Goal: Task Accomplishment & Management: Complete application form

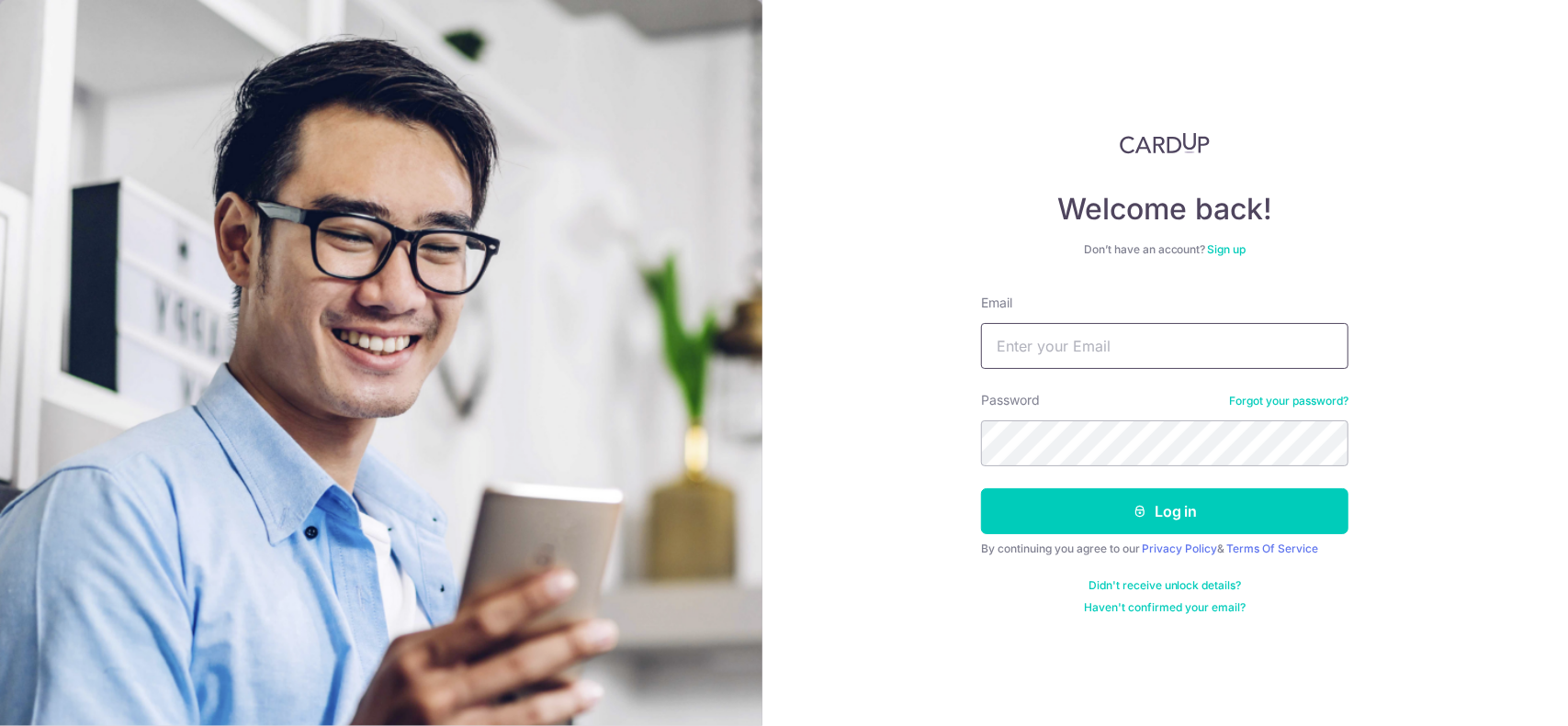
click at [1241, 336] on input "Email" at bounding box center [1165, 346] width 367 height 46
type input "l"
type input "[EMAIL_ADDRESS][DOMAIN_NAME]"
click at [981, 488] on button "Log in" at bounding box center [1165, 511] width 367 height 46
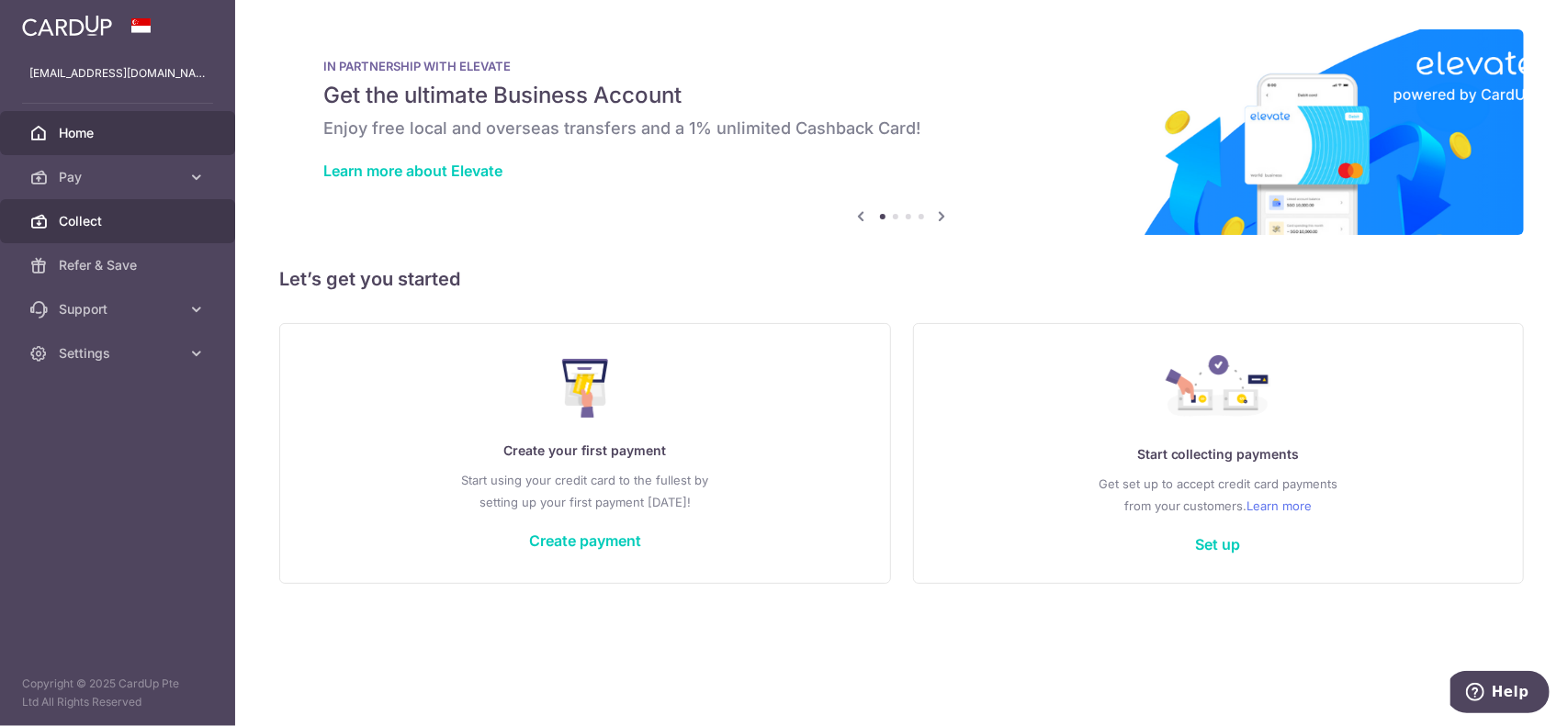
click at [95, 218] on span "Collect" at bounding box center [119, 221] width 121 height 18
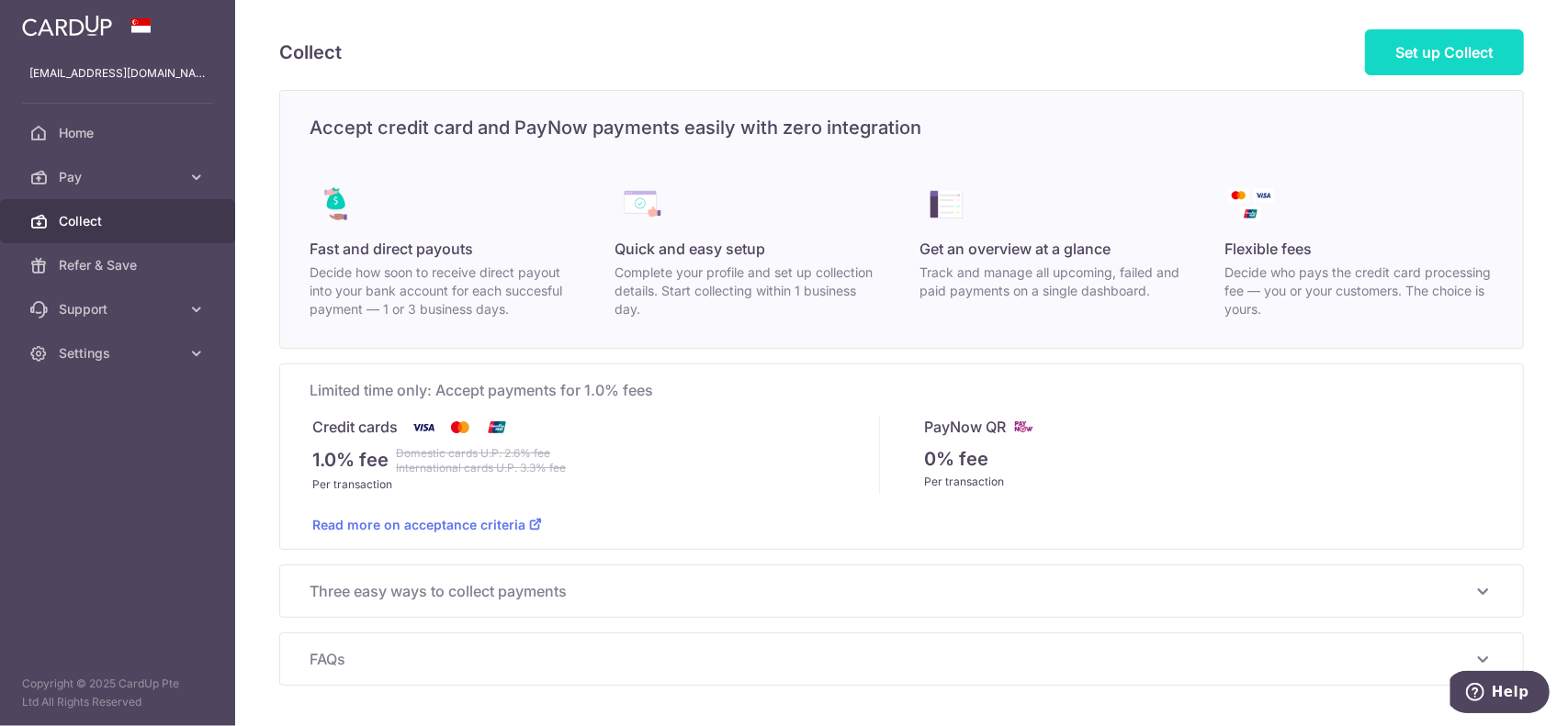
click at [1459, 55] on span "Set up Collect" at bounding box center [1444, 52] width 98 height 18
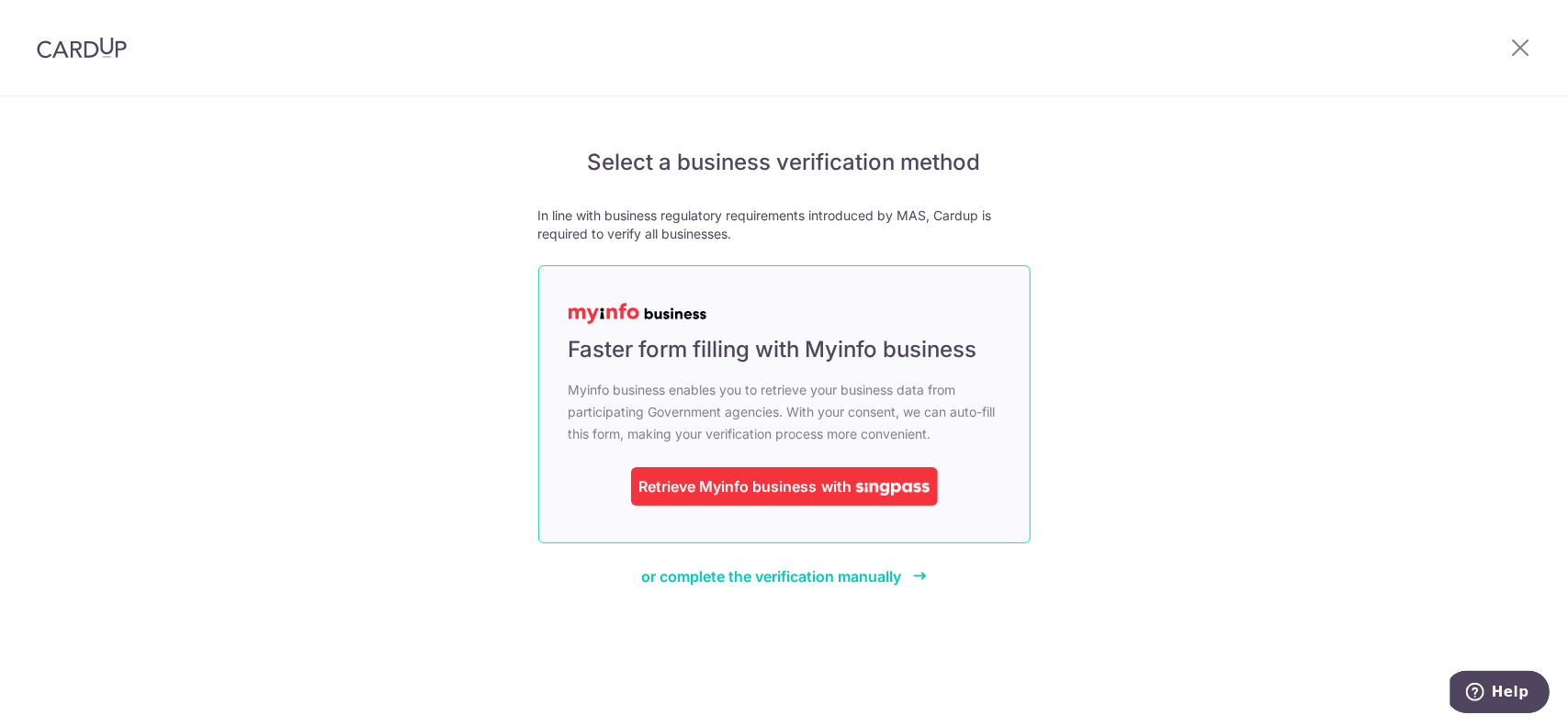
click at [841, 500] on div "Retrieve Myinfo business with" at bounding box center [784, 486] width 307 height 38
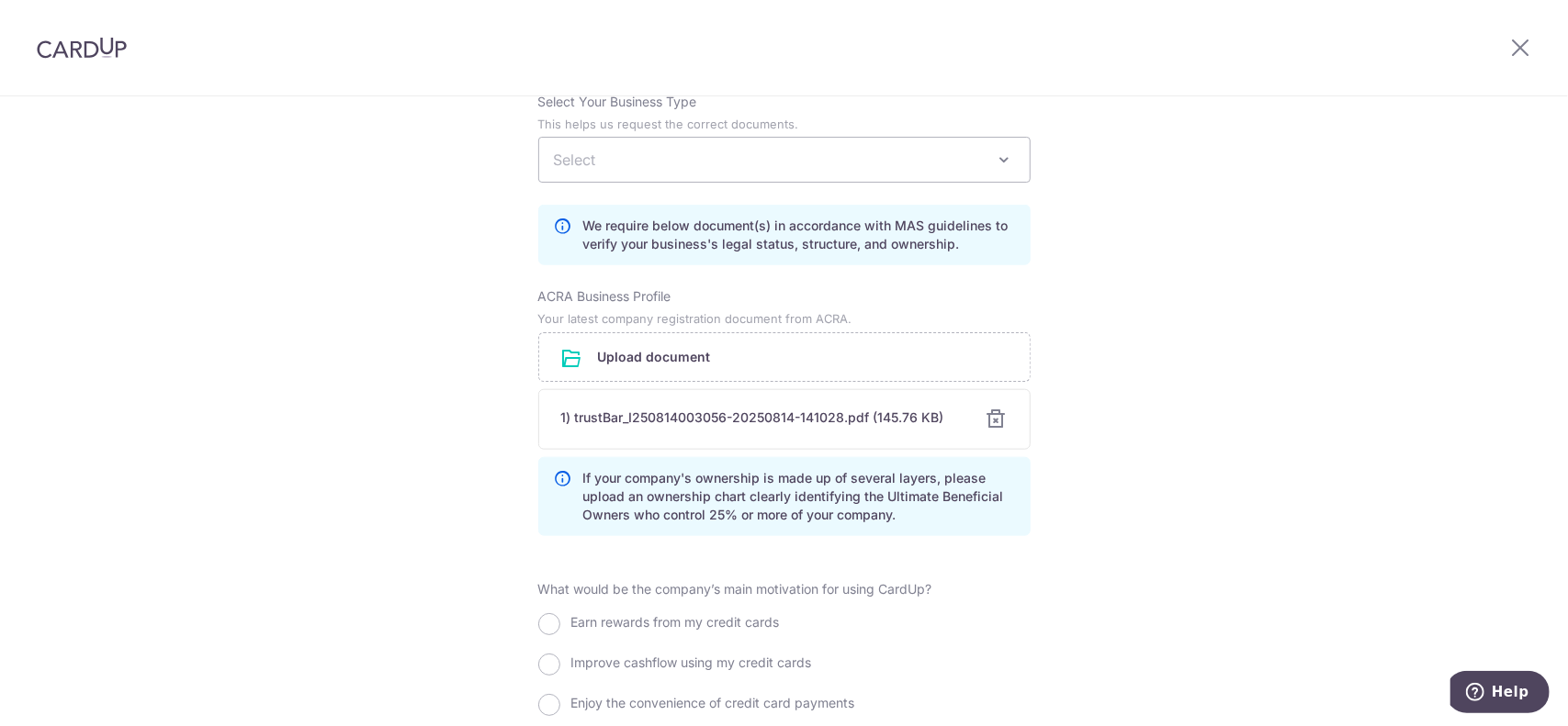
scroll to position [1286, 0]
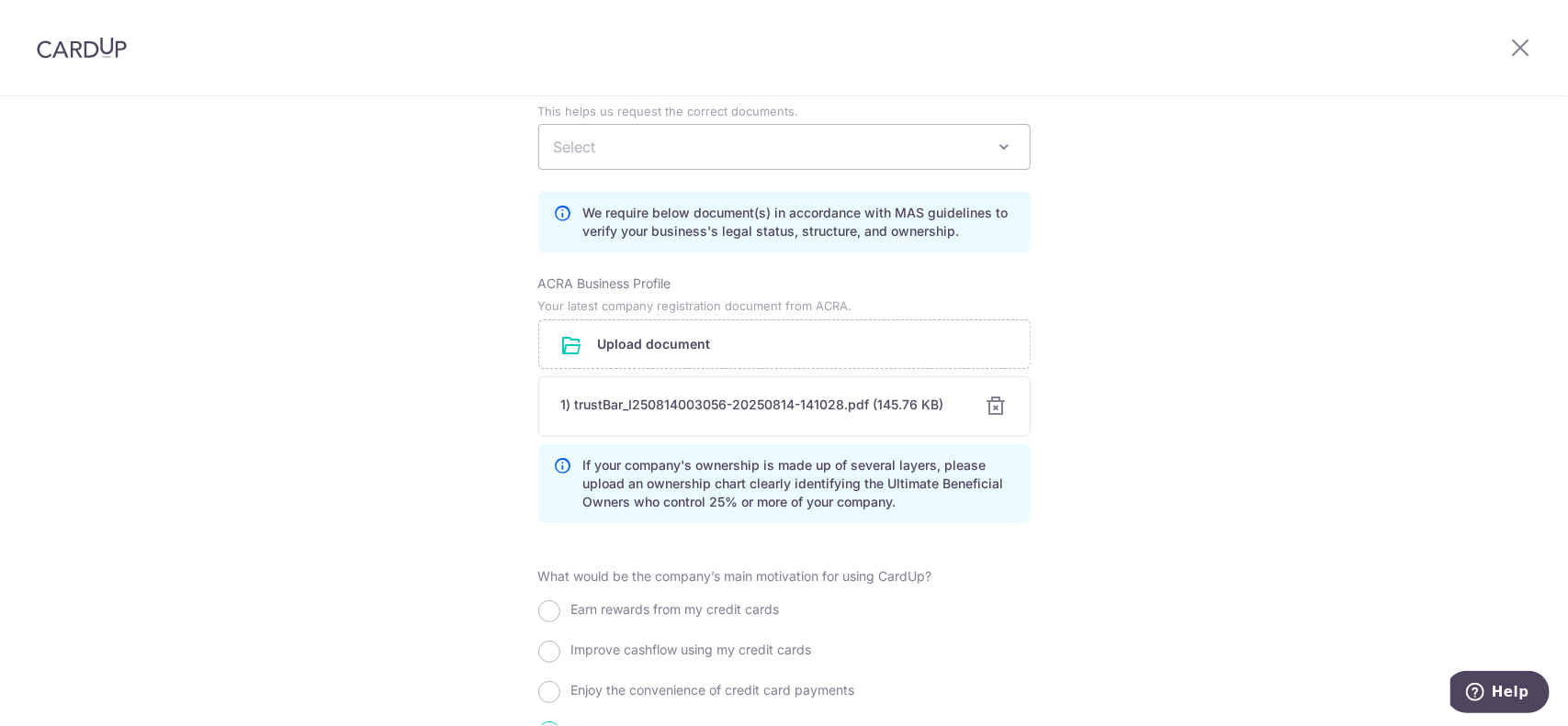
click at [872, 154] on span "Select" at bounding box center [784, 147] width 490 height 44
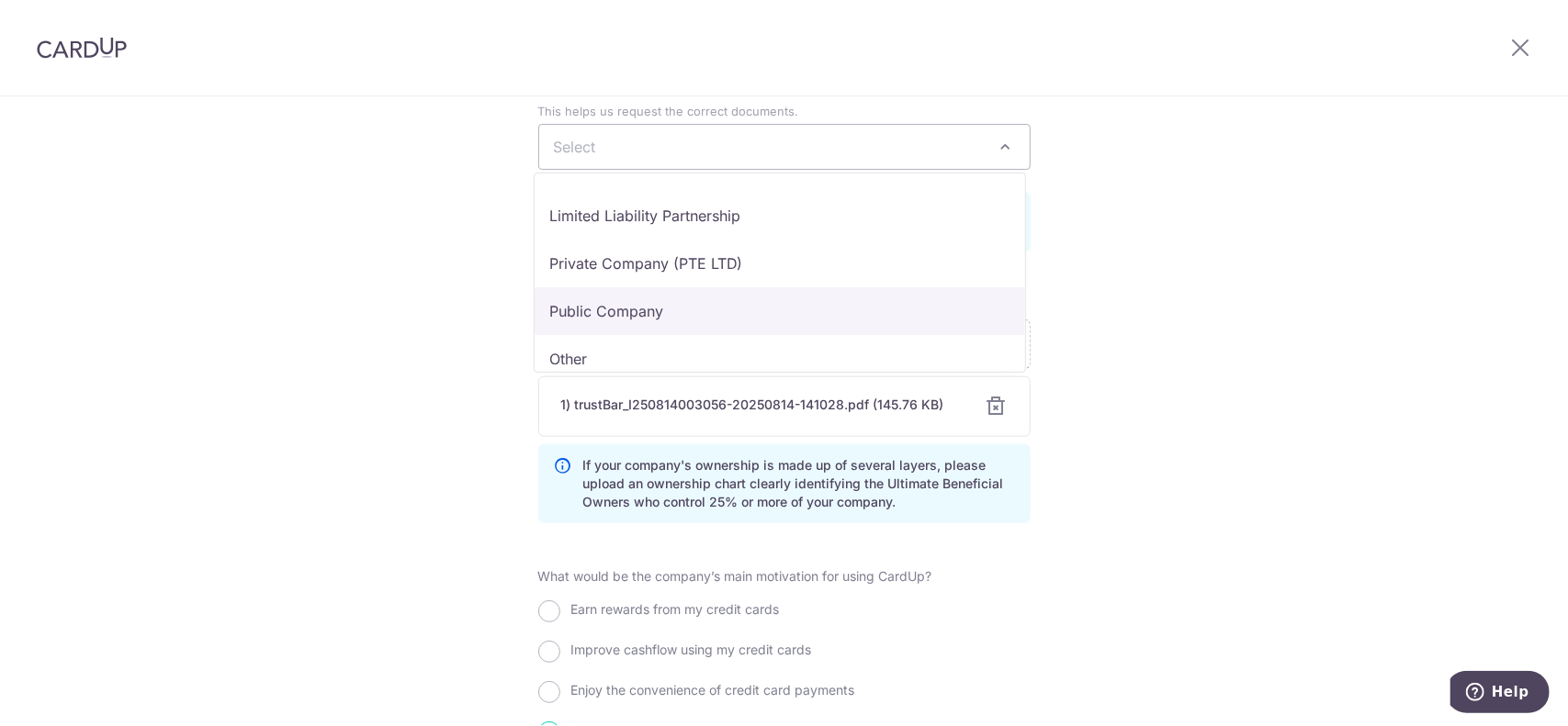
scroll to position [151, 0]
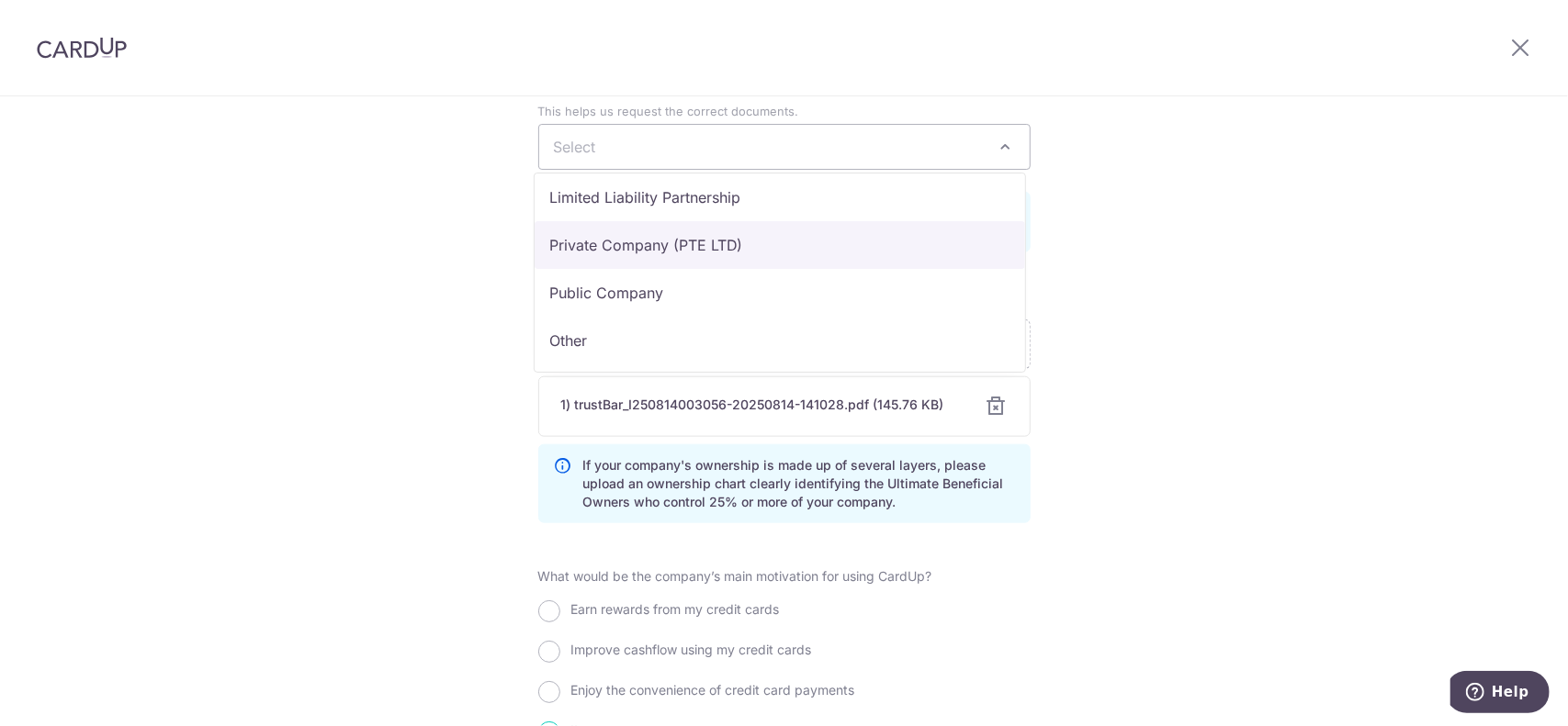
select select "Private Company (PTE LTD)"
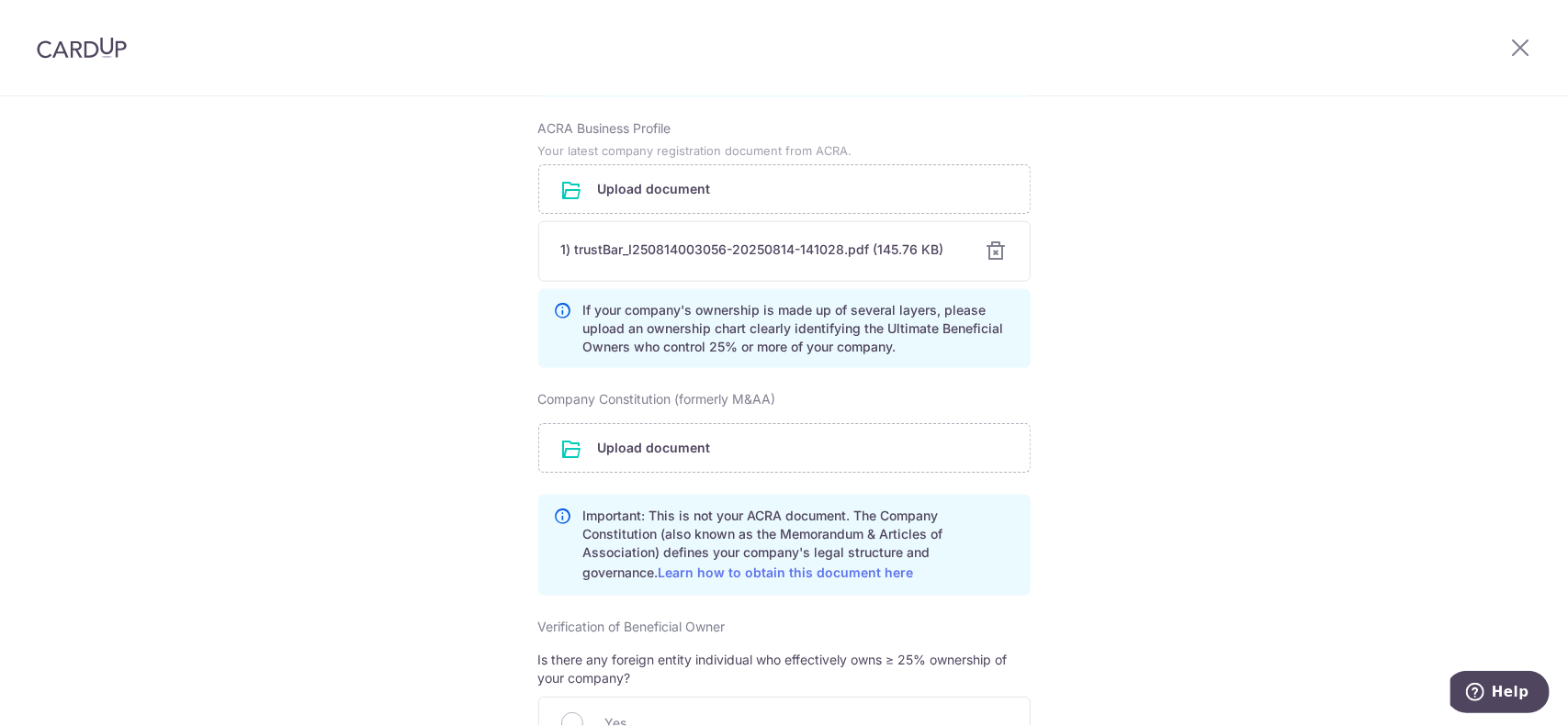
scroll to position [1469, 0]
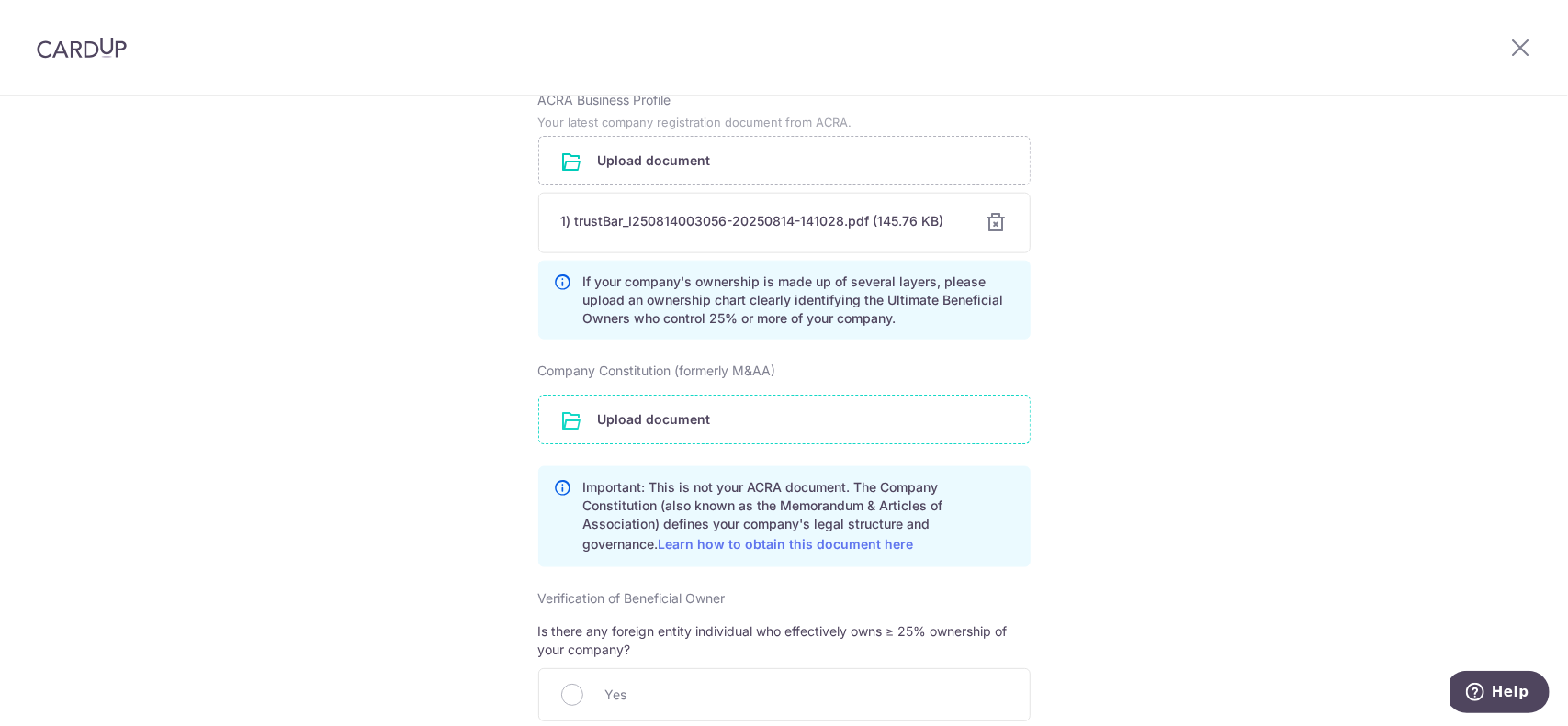
click at [628, 429] on input "file" at bounding box center [784, 419] width 490 height 48
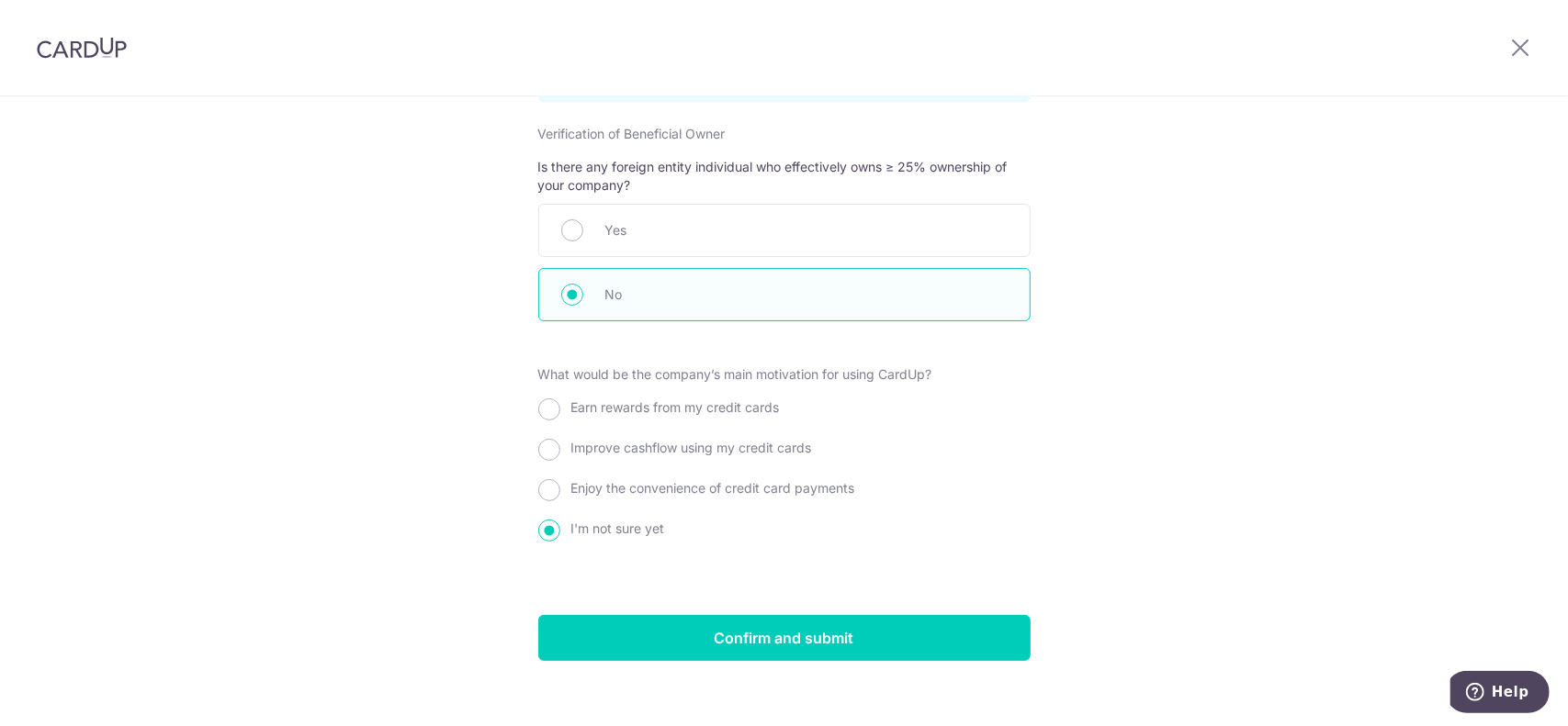
scroll to position [2016, 0]
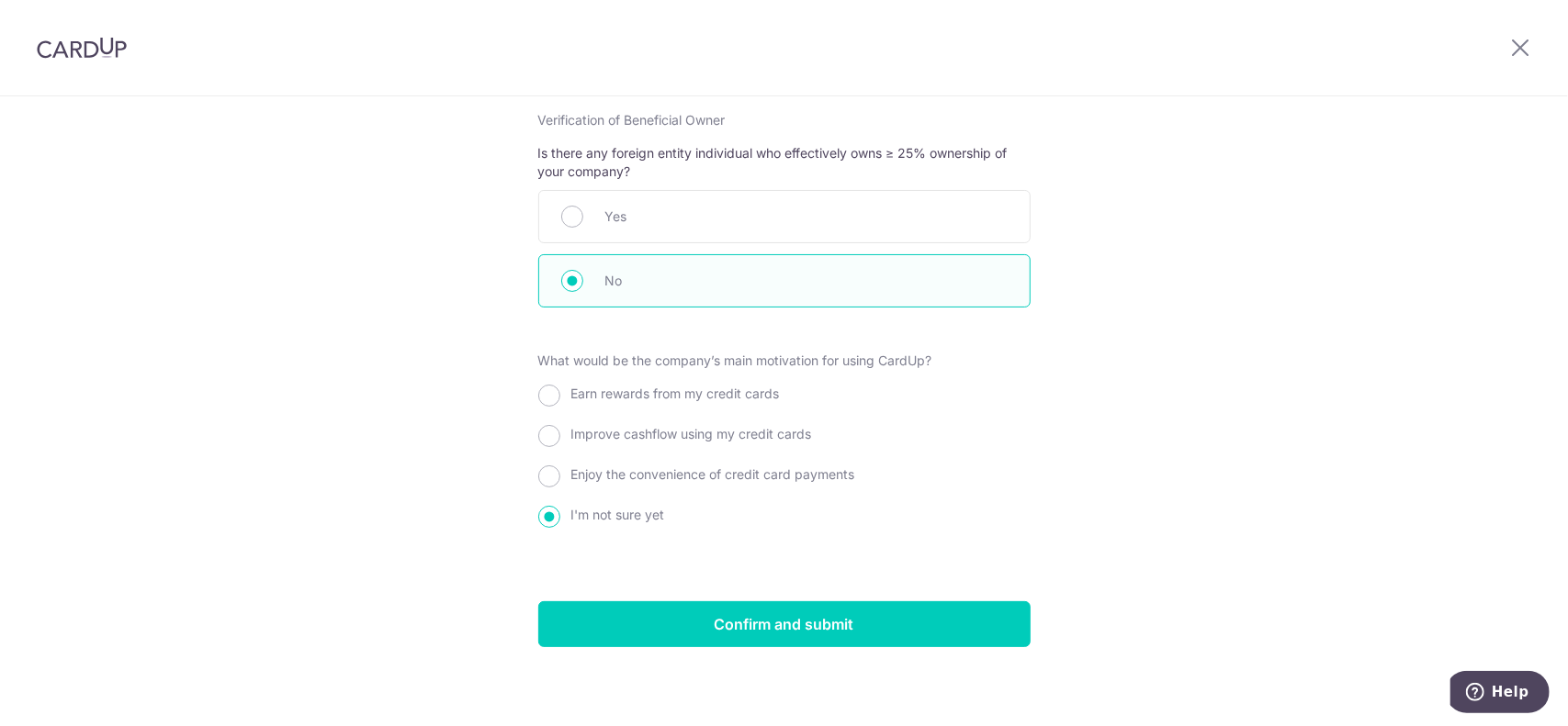
click at [558, 477] on div "Enjoy the convenience of credit card payments" at bounding box center [784, 478] width 492 height 33
click at [548, 474] on input "Enjoy the convenience of credit card payments" at bounding box center [548, 476] width 22 height 22
radio input "true"
click at [560, 506] on div "I'm not sure yet" at bounding box center [784, 519] width 492 height 33
click at [540, 509] on input "I'm not sure yet" at bounding box center [548, 517] width 22 height 22
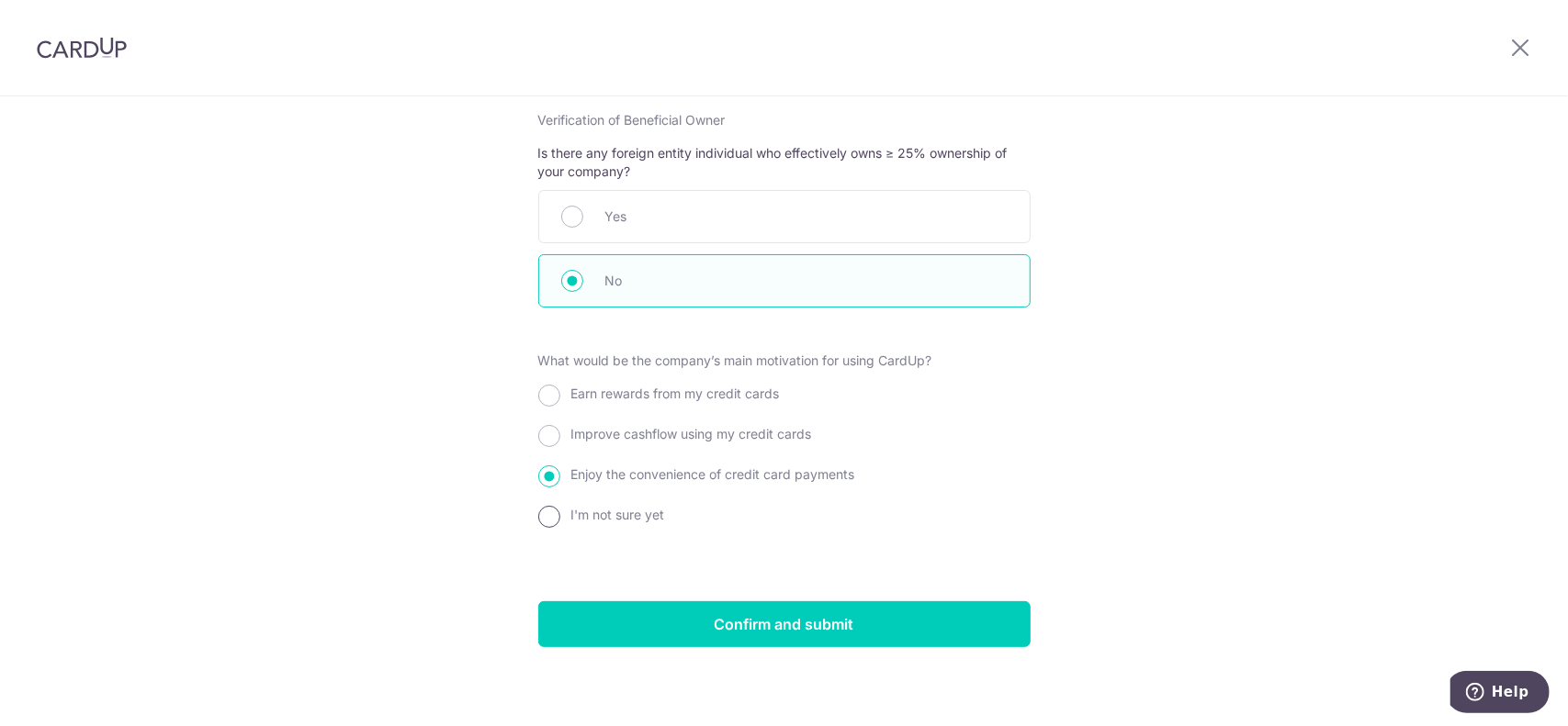
radio input "true"
click at [544, 461] on div "Enjoy the convenience of credit card payments" at bounding box center [784, 478] width 492 height 33
click at [545, 481] on div "Enjoy the convenience of credit card payments" at bounding box center [784, 478] width 492 height 33
click at [544, 465] on input "Enjoy the convenience of credit card payments" at bounding box center [548, 476] width 22 height 22
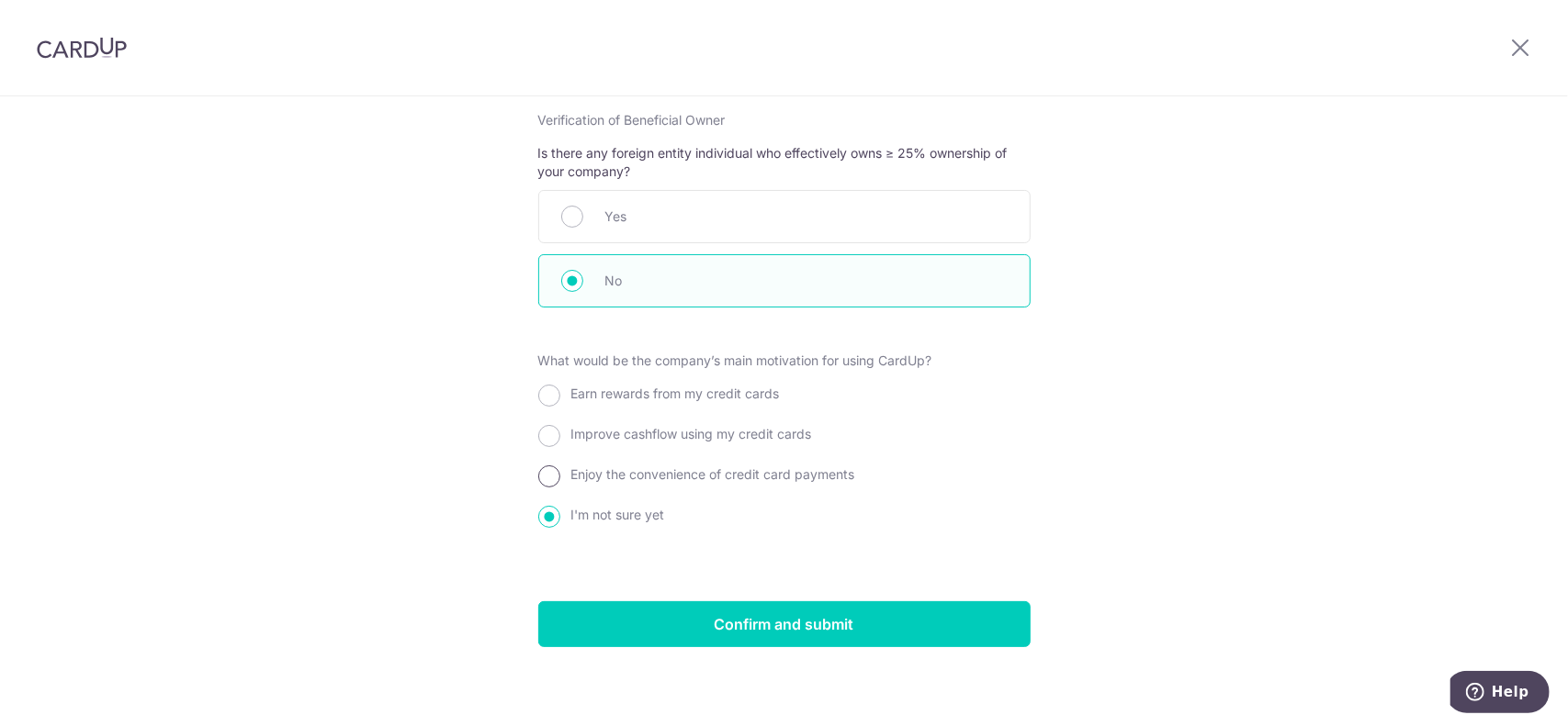
radio input "true"
drag, startPoint x: 899, startPoint y: 604, endPoint x: 984, endPoint y: 596, distance: 85.4
click at [899, 604] on input "Confirm and submit" at bounding box center [784, 625] width 492 height 46
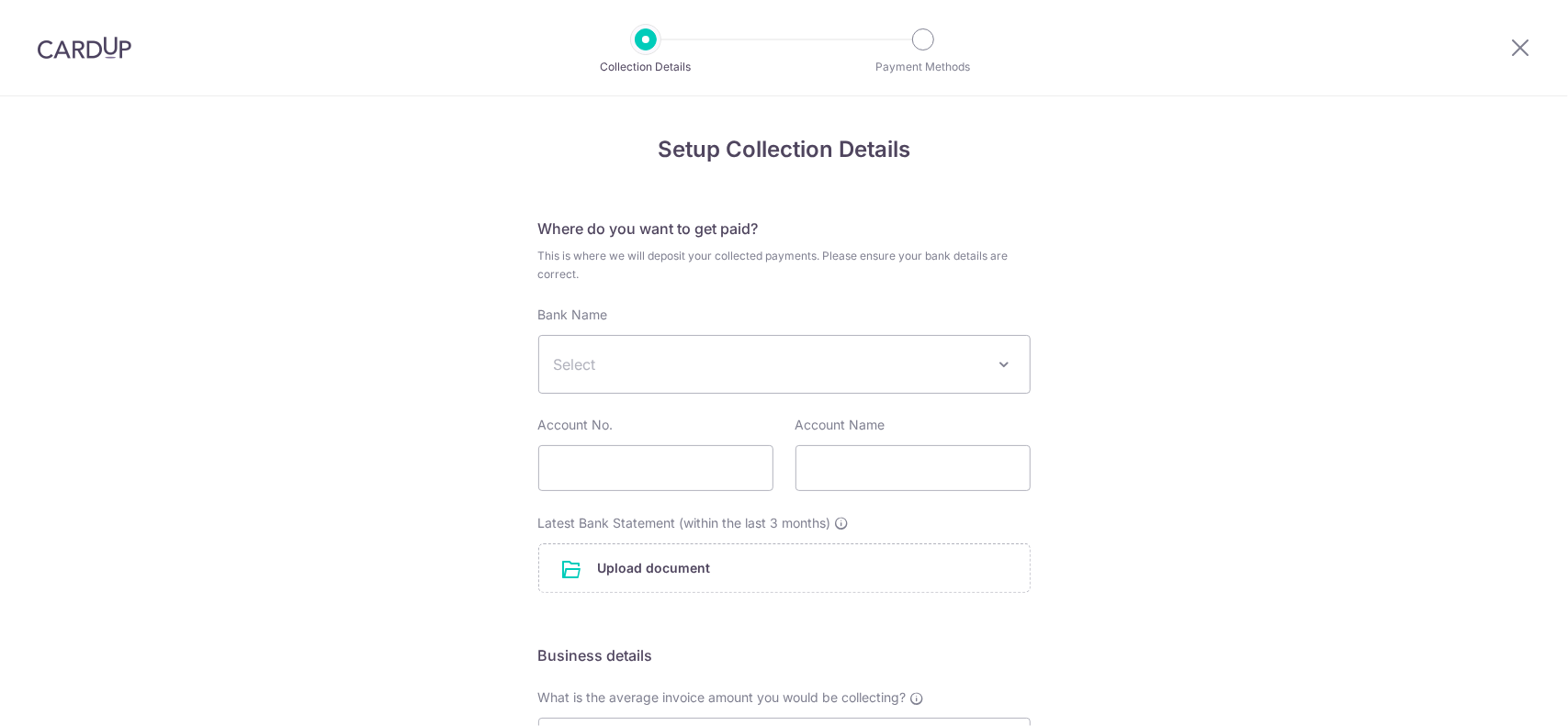
click at [753, 353] on span "Select" at bounding box center [770, 364] width 432 height 22
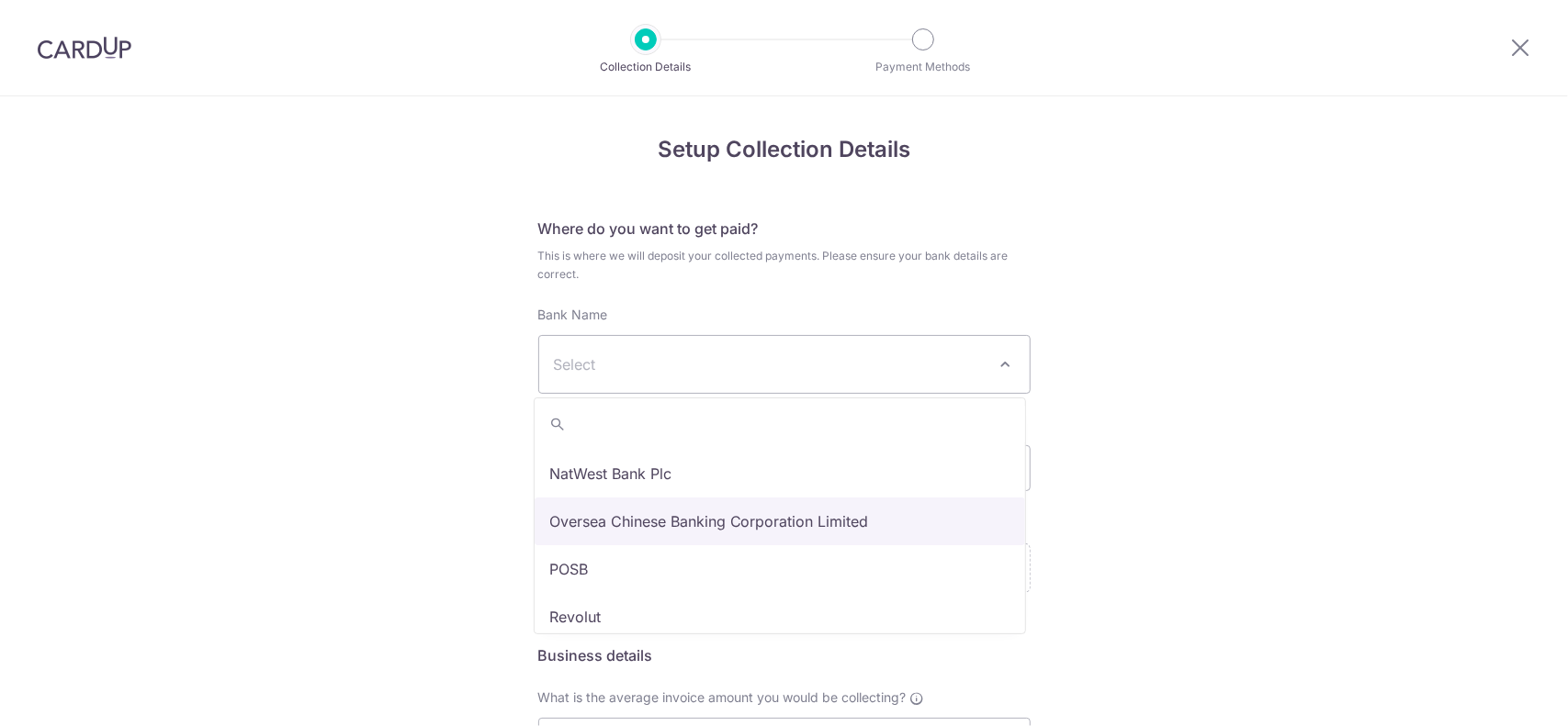
select select "12"
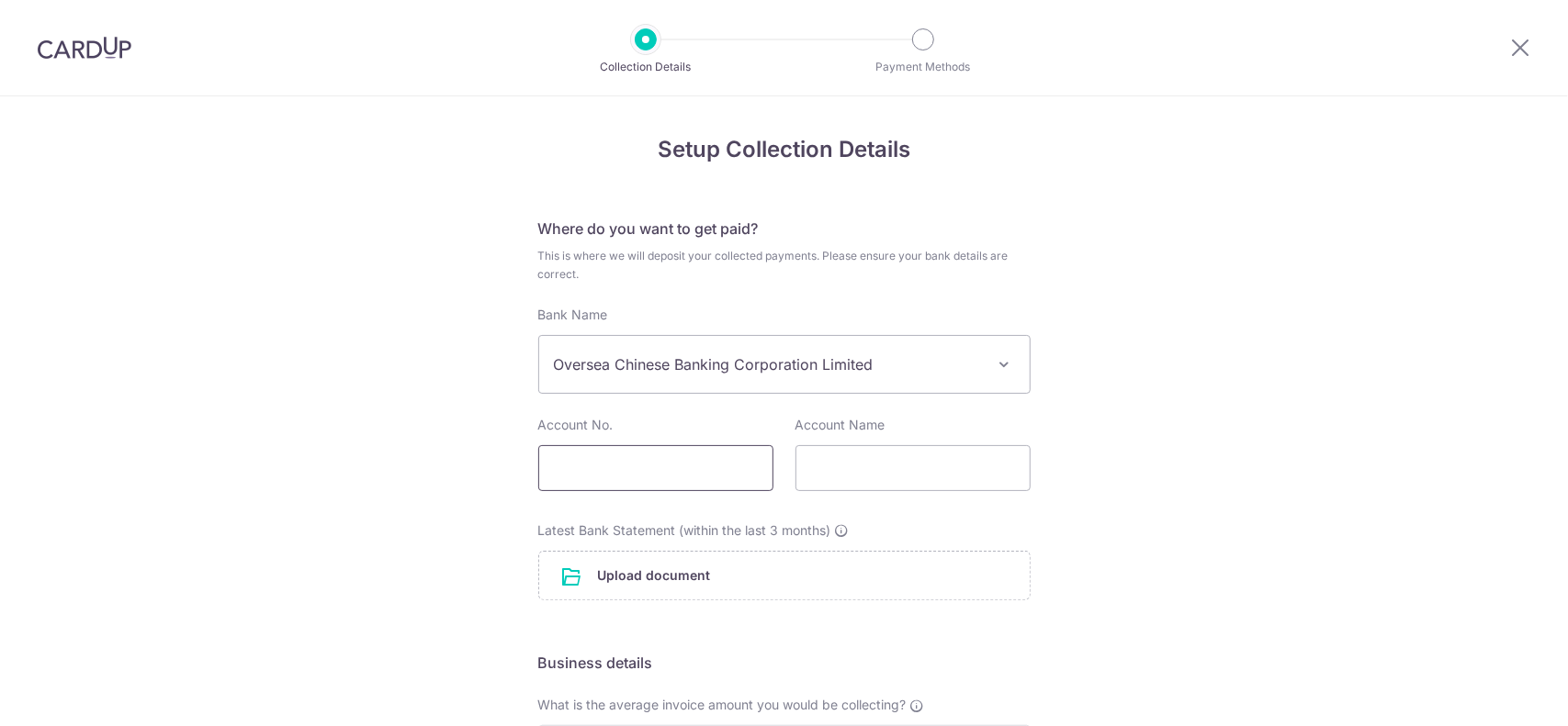
click at [720, 475] on input "text" at bounding box center [655, 468] width 235 height 46
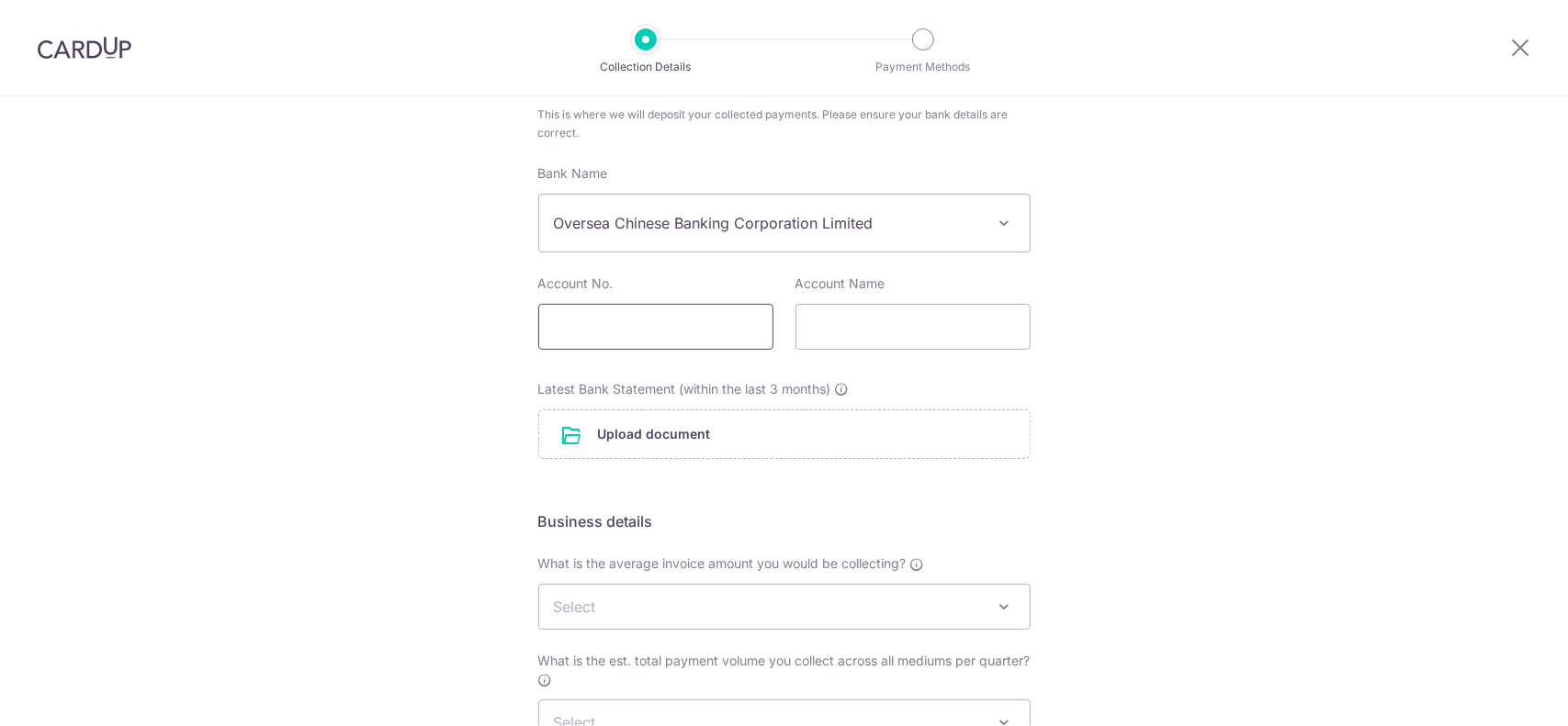
scroll to position [92, 0]
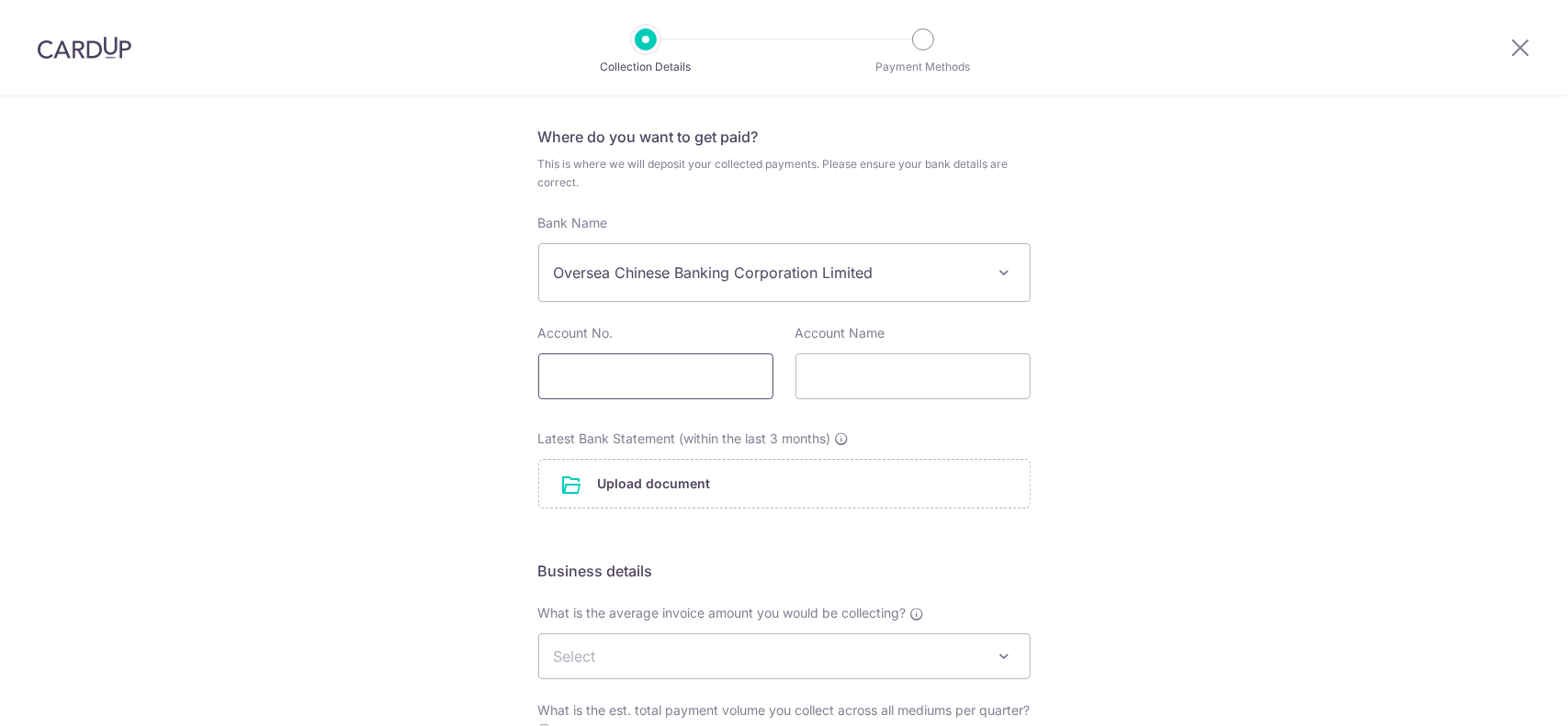
paste input "601755572001"
type input "601755572001"
click at [872, 363] on input "text" at bounding box center [913, 376] width 235 height 46
type input "A"
type input "l"
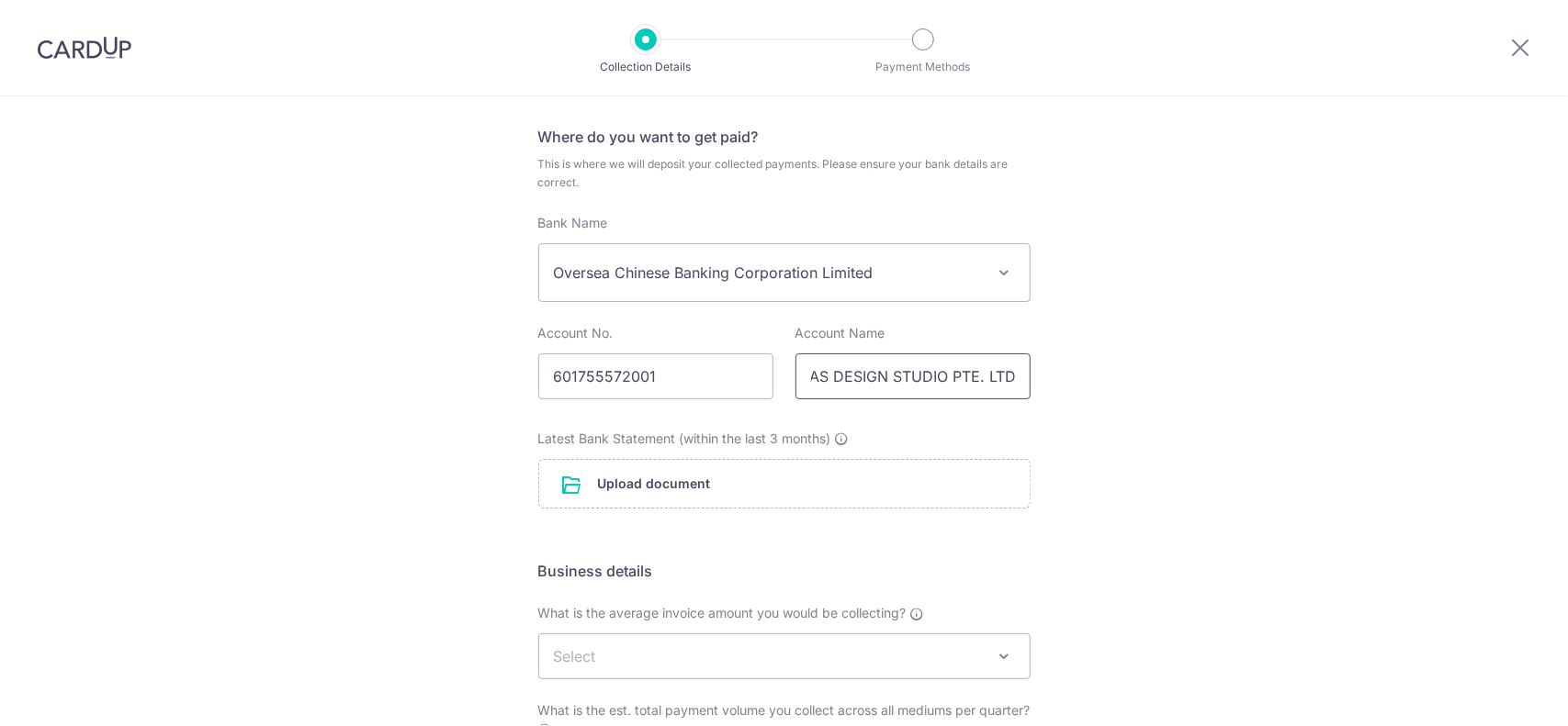
scroll to position [0, 12]
type input "LAS DESIGN STUDIO PTE. LTD."
click at [628, 481] on input "file" at bounding box center [784, 484] width 490 height 48
click at [635, 481] on input "file" at bounding box center [784, 484] width 490 height 48
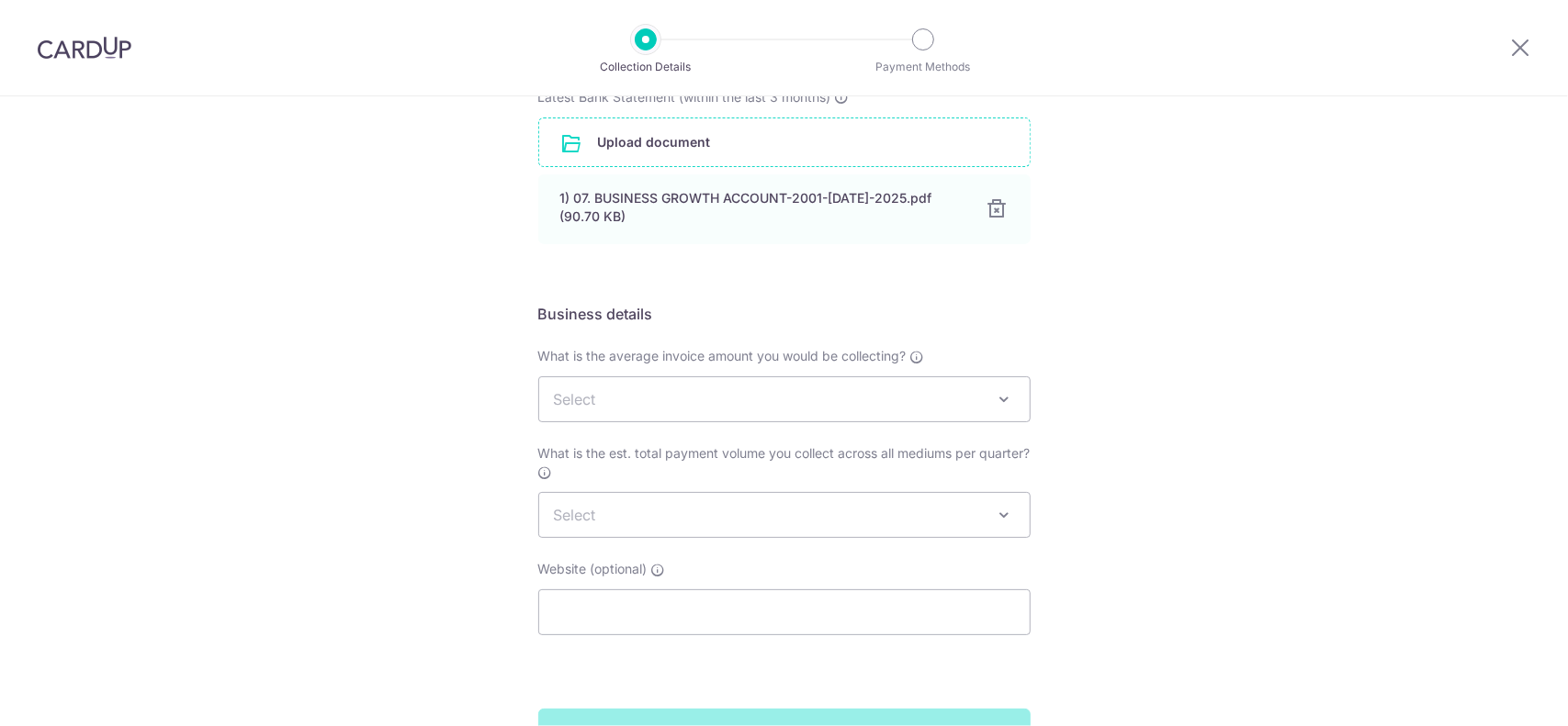
scroll to position [459, 0]
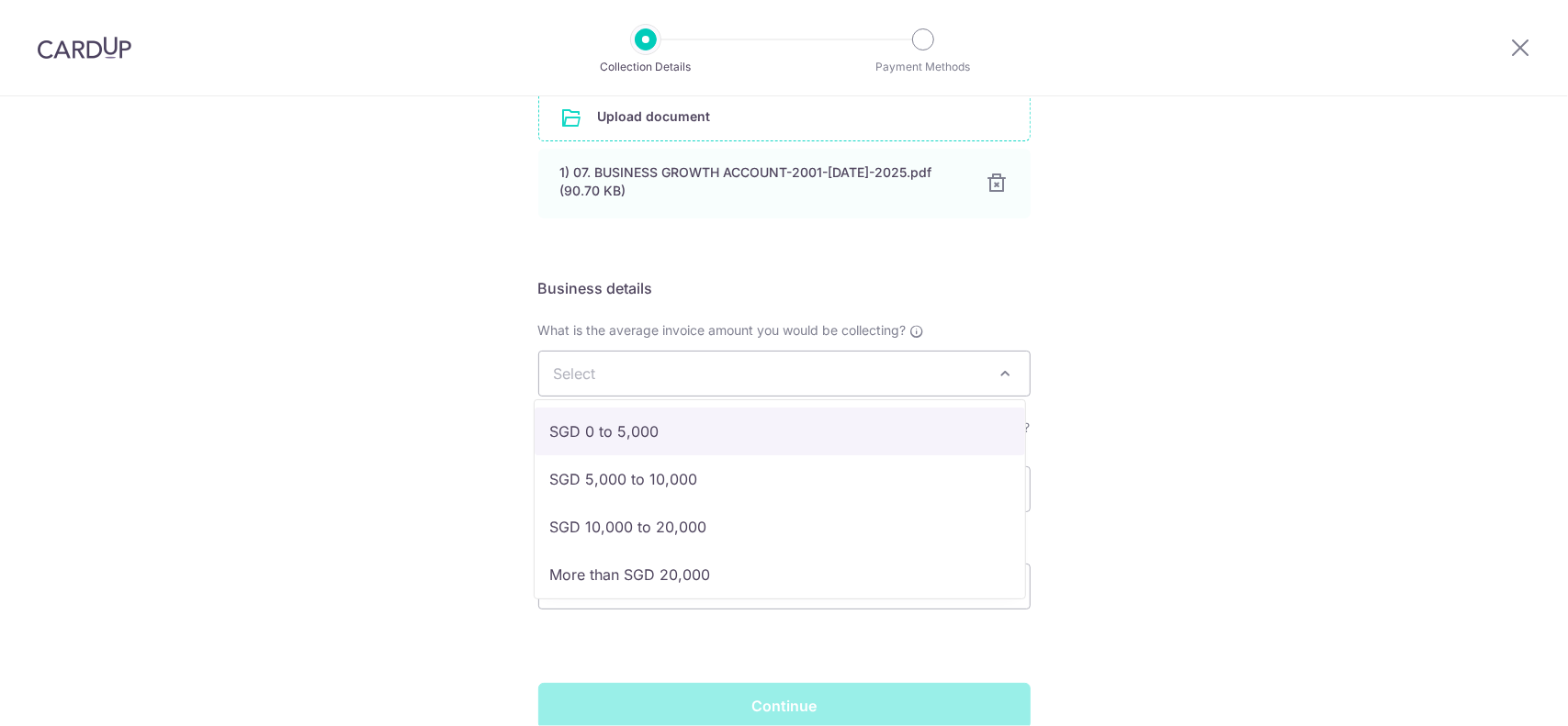
click at [829, 352] on span "Select" at bounding box center [784, 374] width 490 height 44
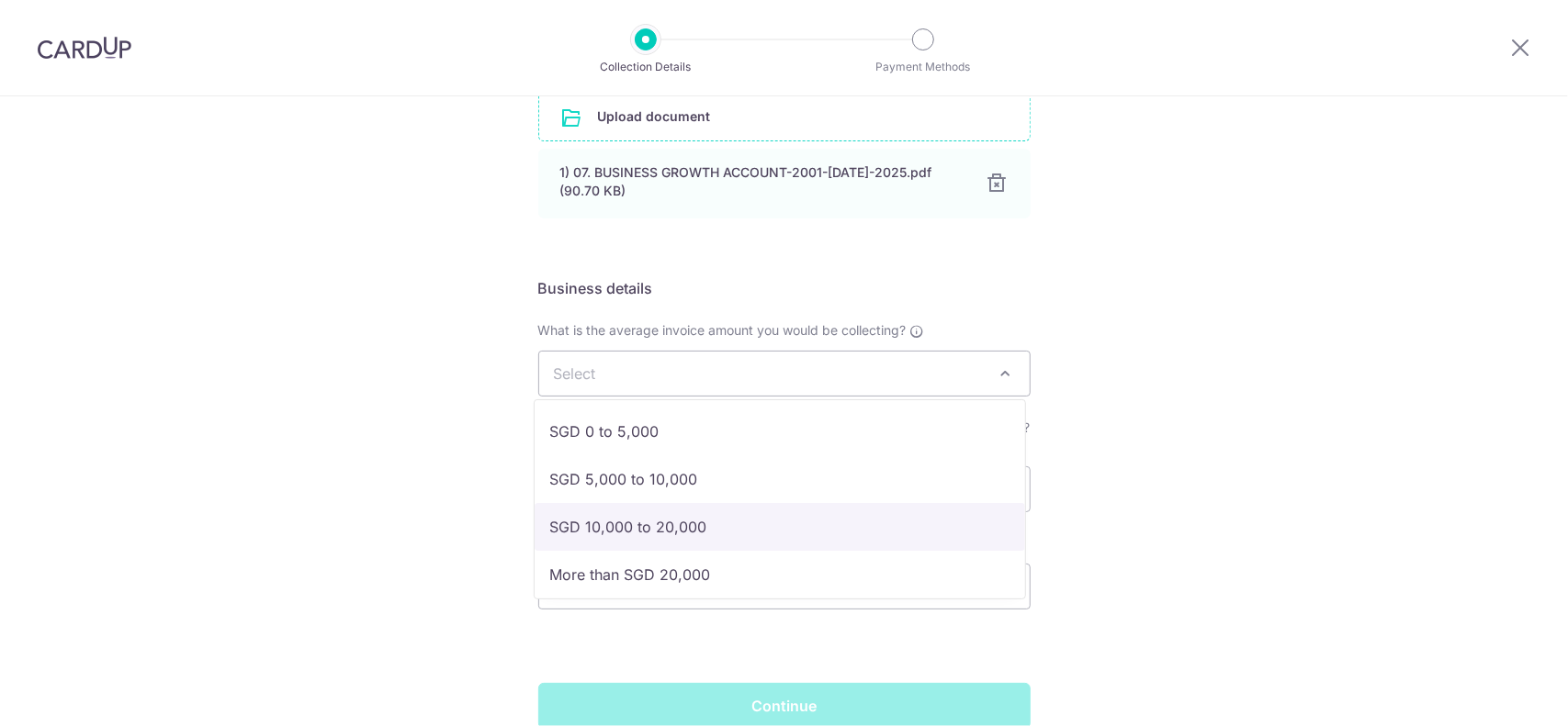
select select "SGD 10,000 to 20,000"
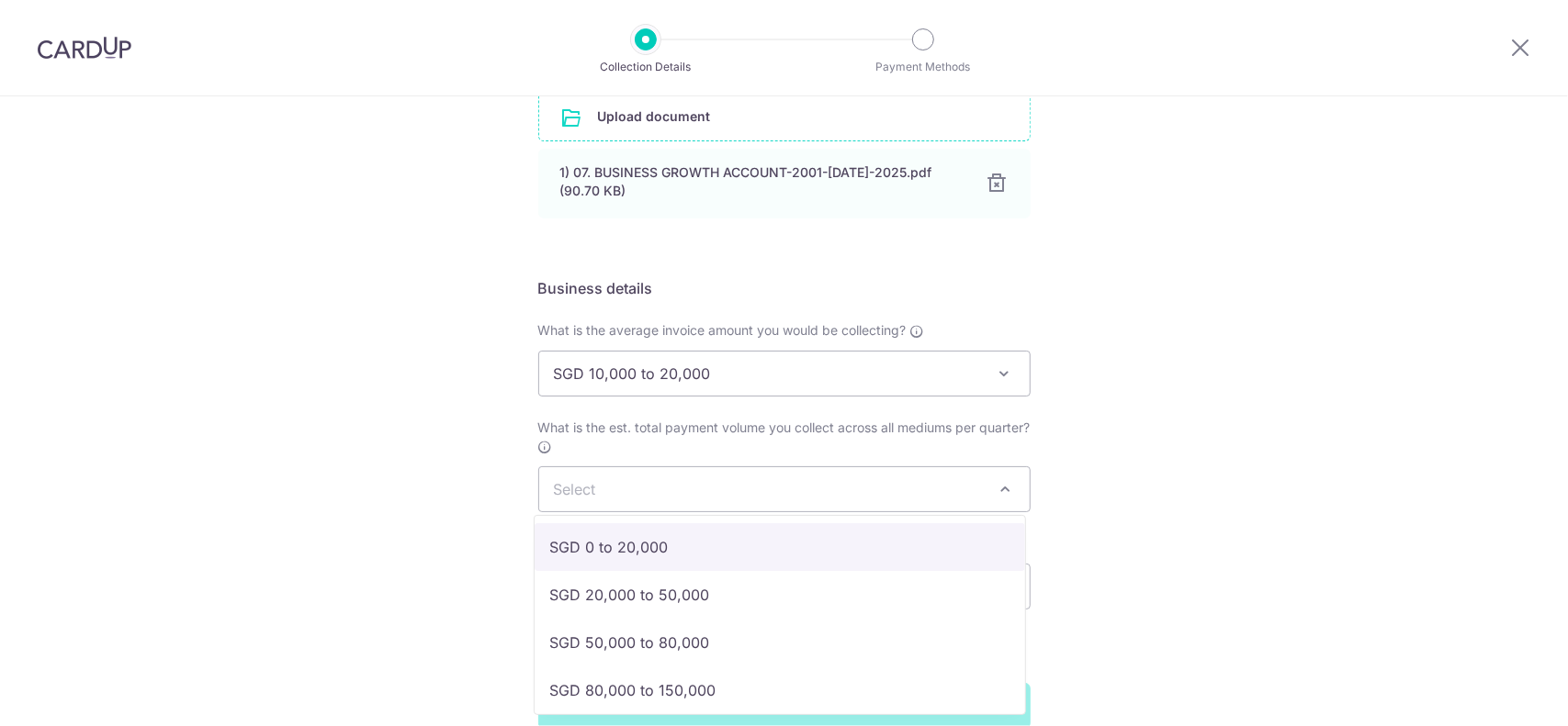
click at [744, 498] on span "Select" at bounding box center [784, 489] width 490 height 44
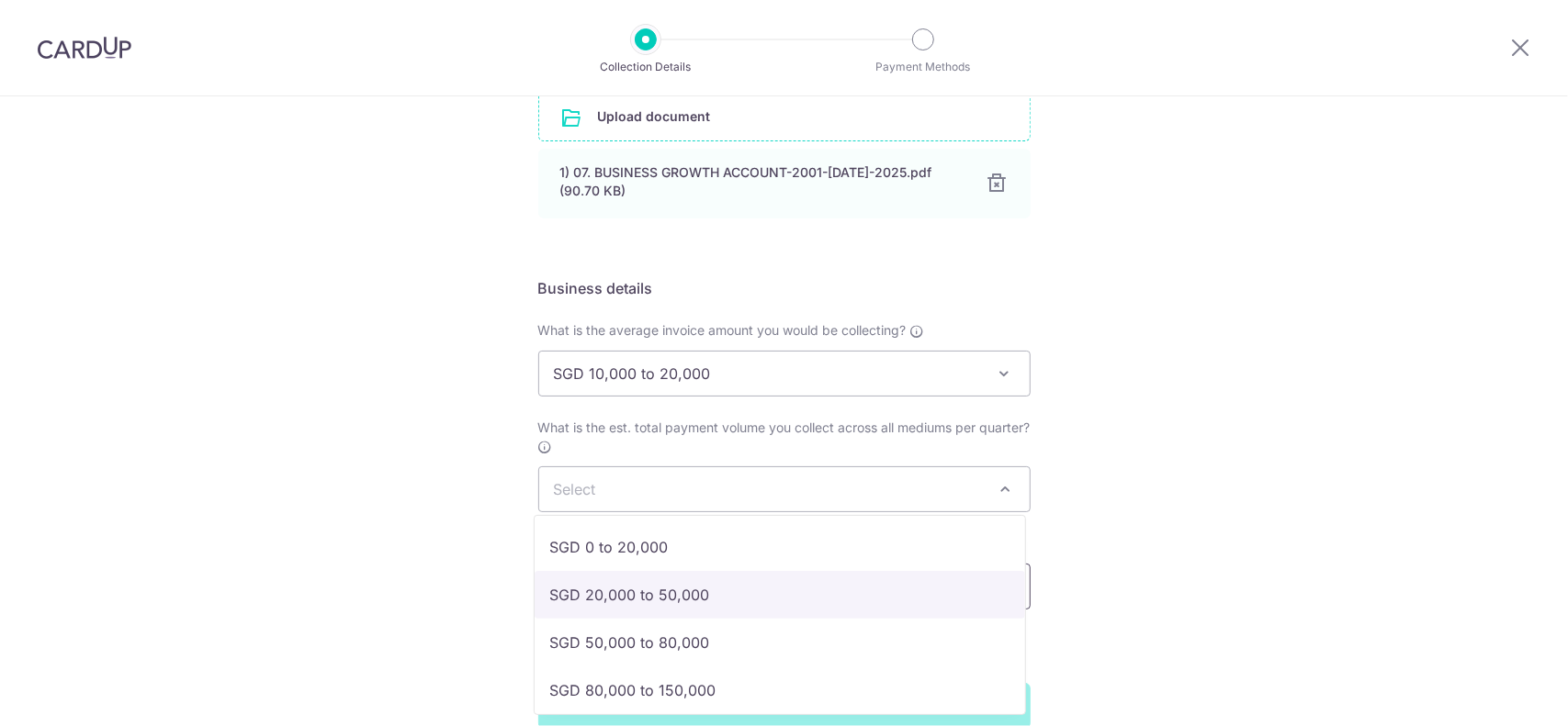
select select "SGD 20,000 to 50,000"
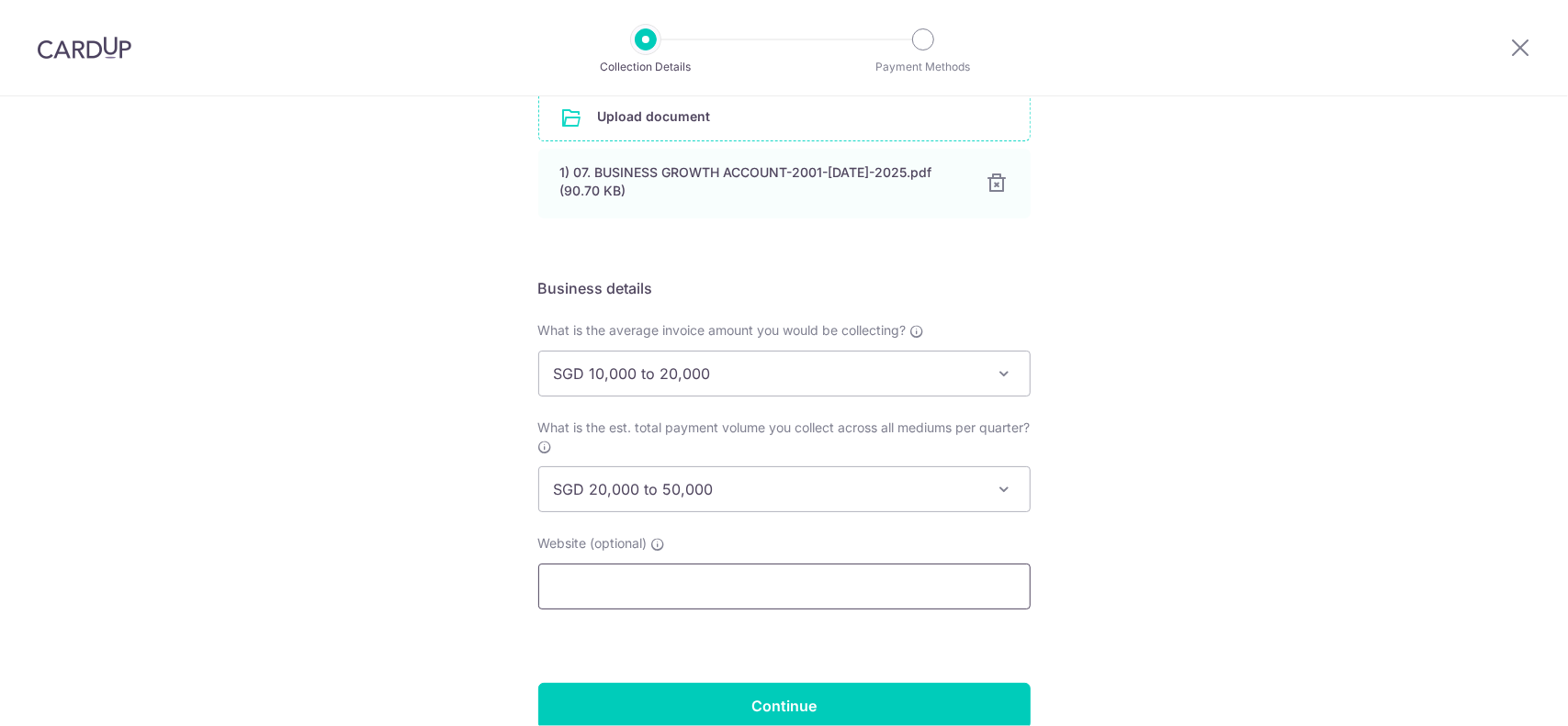
click at [742, 575] on input "text" at bounding box center [784, 587] width 492 height 46
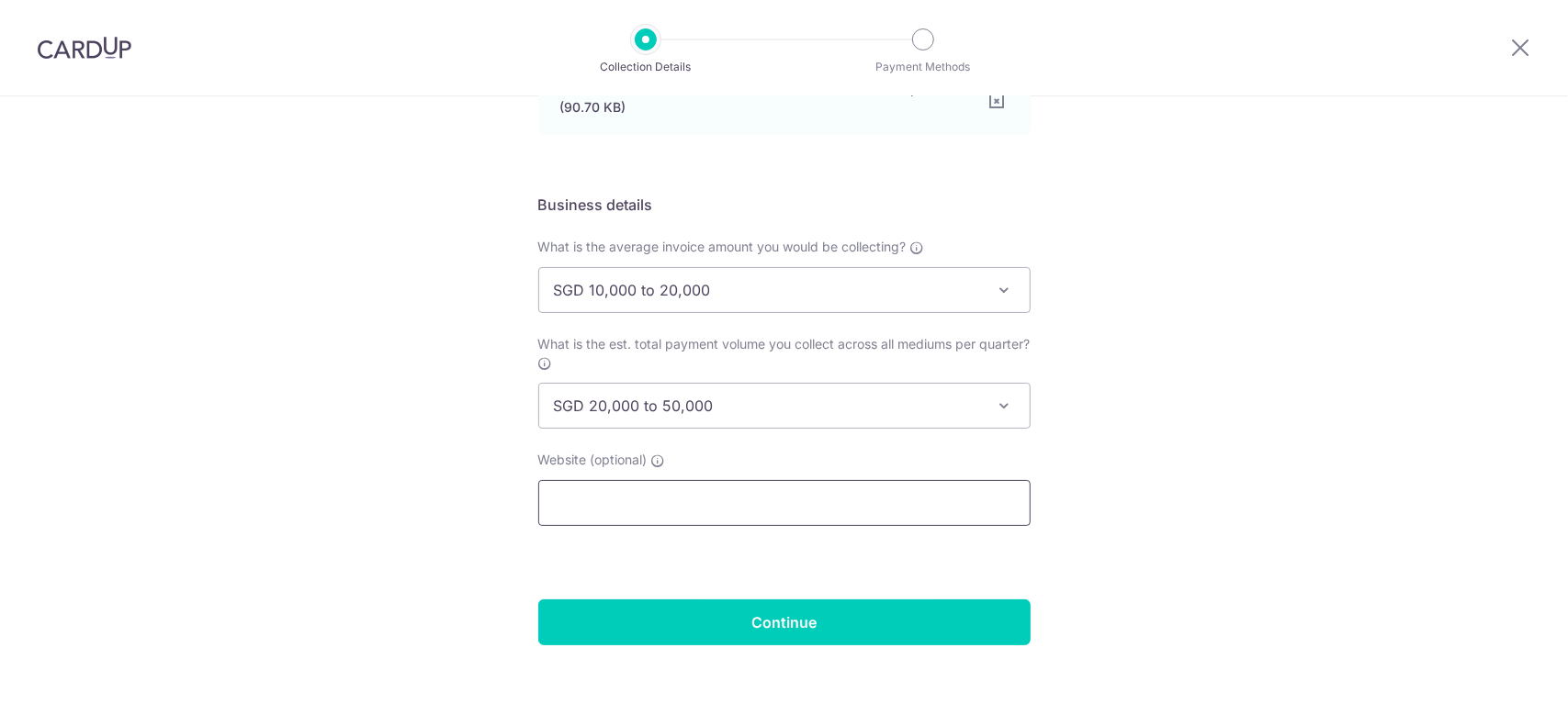
scroll to position [545, 0]
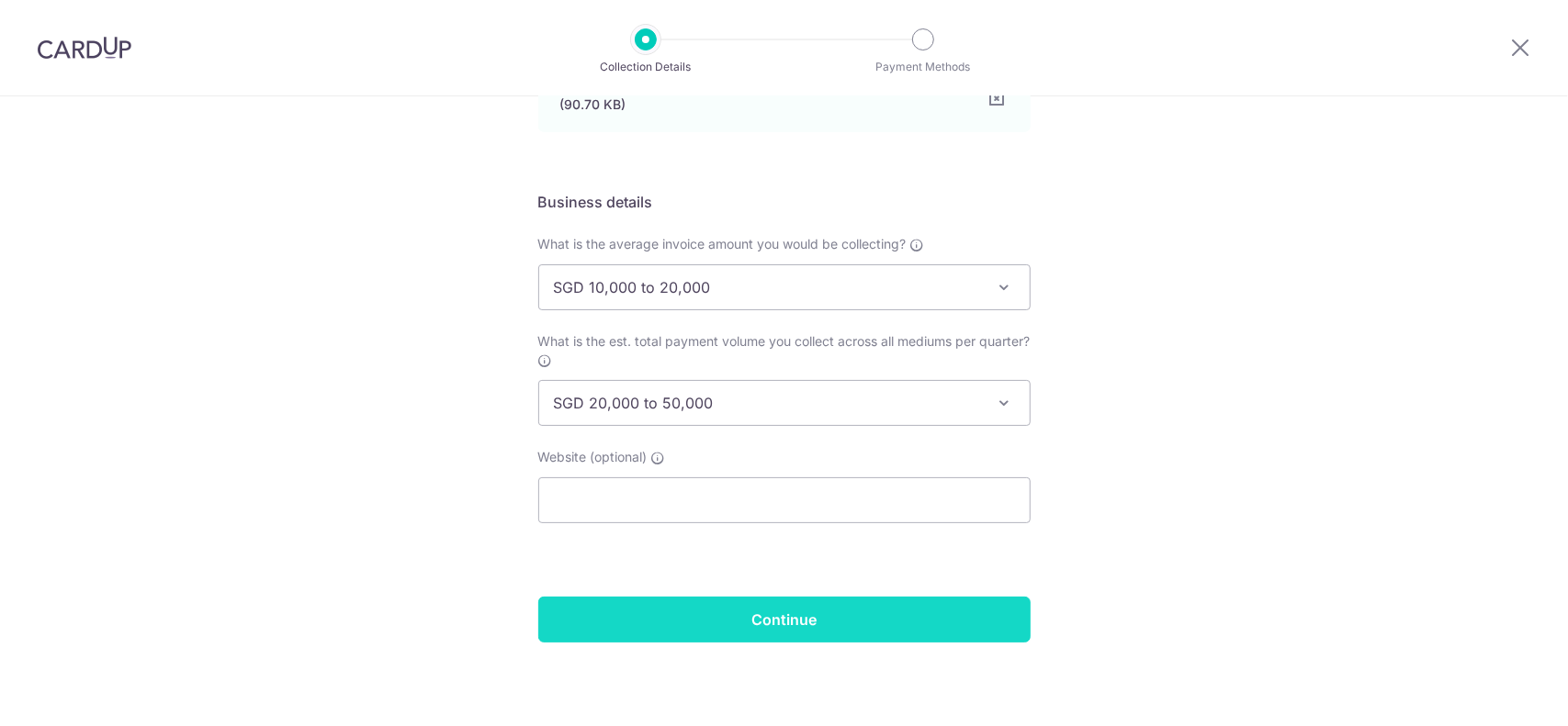
click at [713, 600] on input "Continue" at bounding box center [784, 620] width 492 height 46
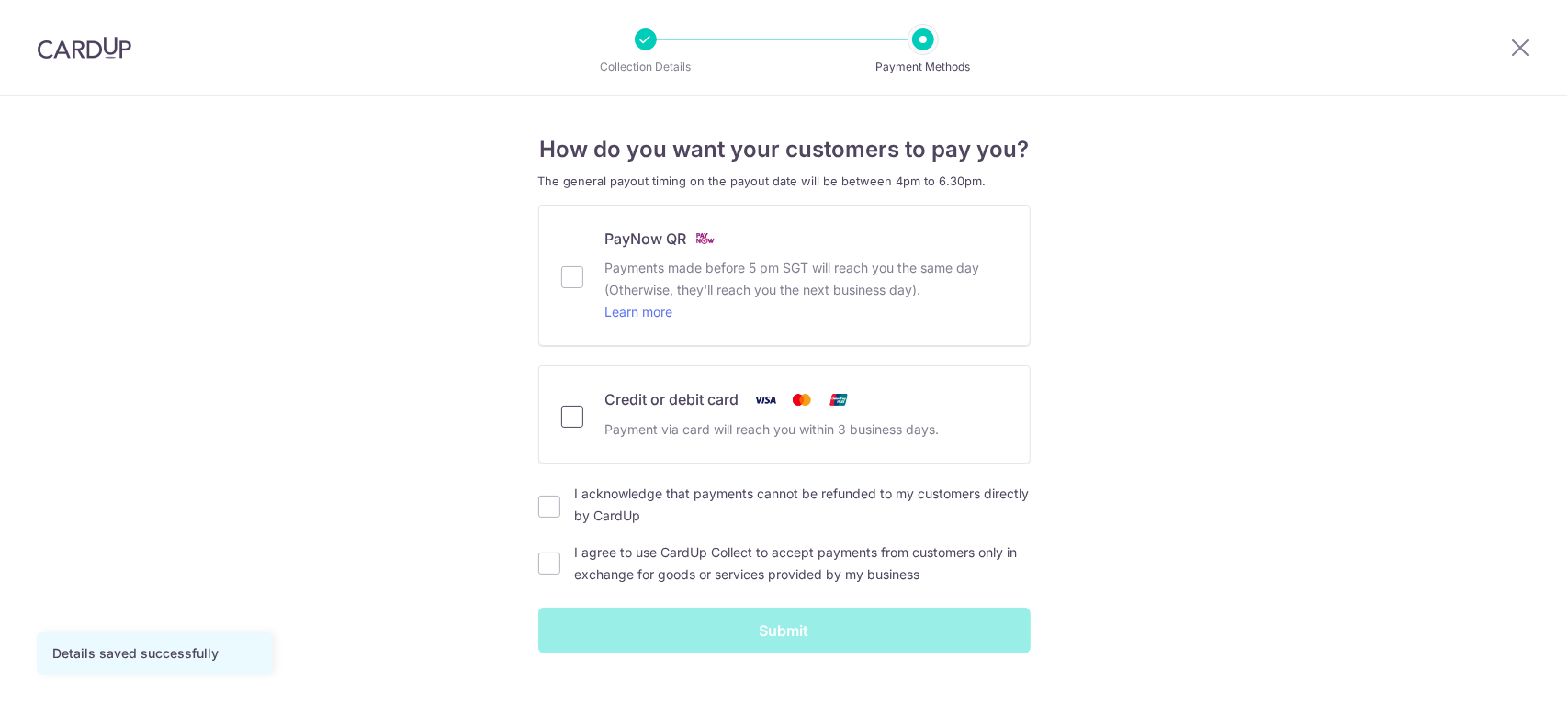
click at [561, 414] on input "Credit or debit card Payment via card will reach you within 3 business days." at bounding box center [571, 416] width 22 height 22
checkbox input "true"
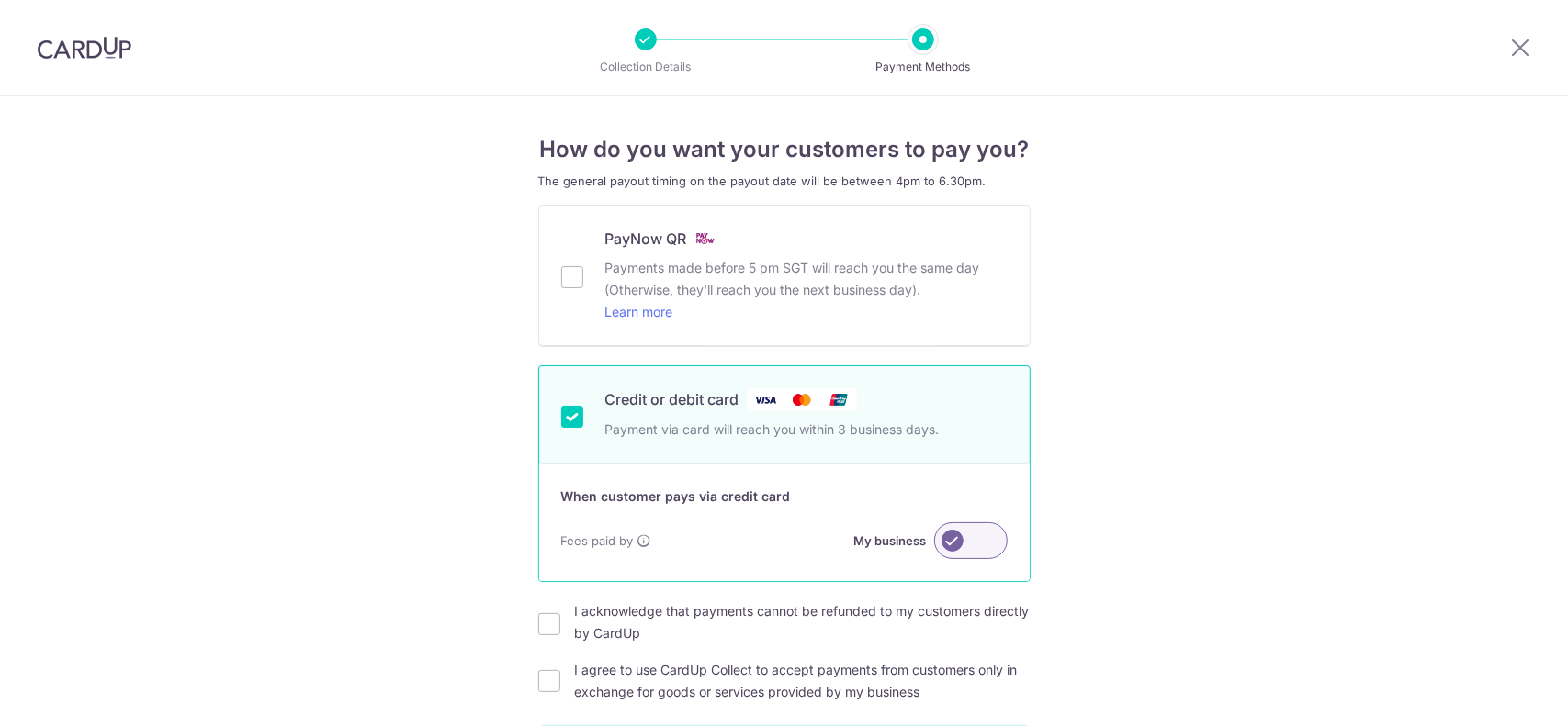
click at [949, 540] on label at bounding box center [971, 541] width 74 height 36
click at [0, 0] on input "My business" at bounding box center [0, 0] width 0 height 0
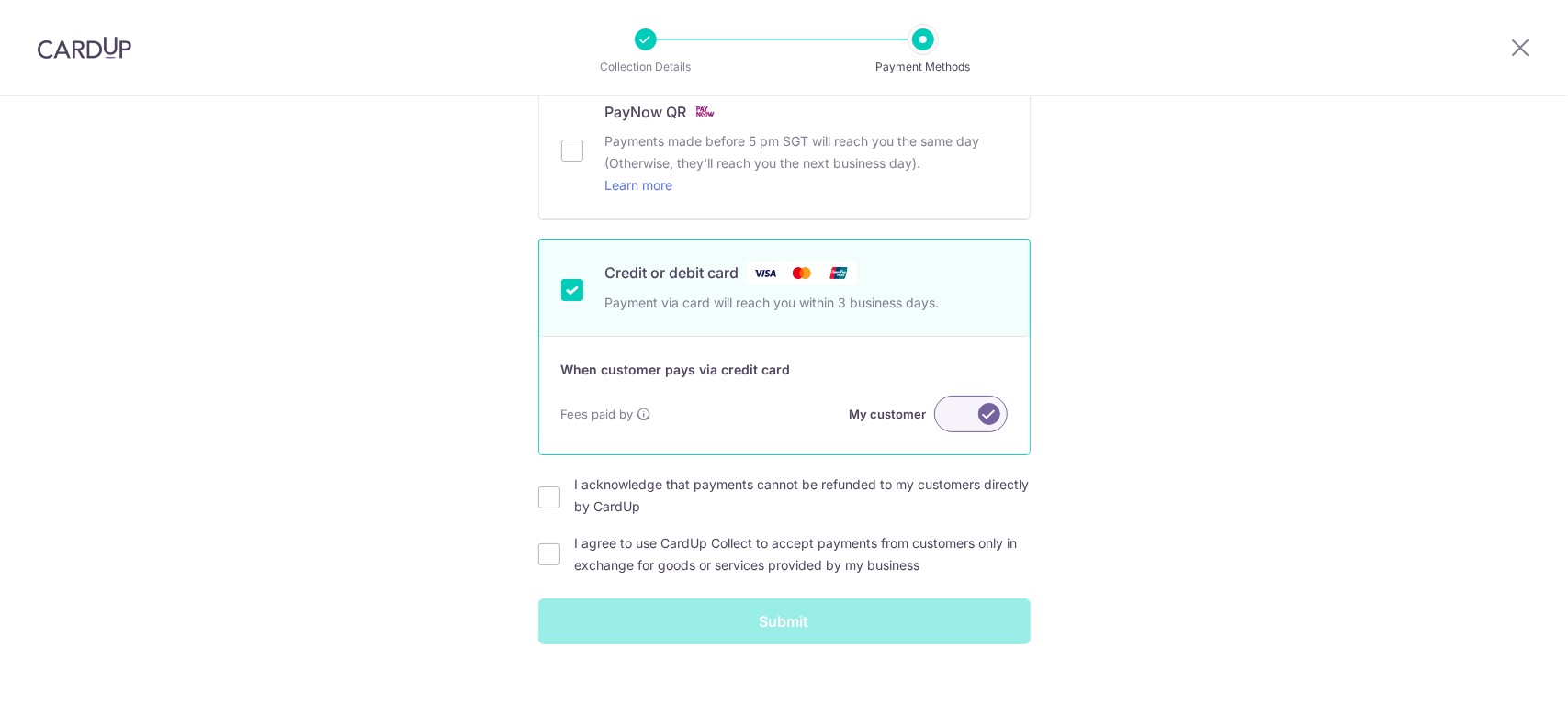
scroll to position [129, 0]
drag, startPoint x: 557, startPoint y: 495, endPoint x: 545, endPoint y: 521, distance: 28.6
click at [557, 495] on div "I acknowledge that payments cannot be refunded to my customers directly by Card…" at bounding box center [784, 494] width 492 height 44
click at [540, 502] on input "I acknowledge that payments cannot be refunded to my customers directly by Card…" at bounding box center [548, 496] width 22 height 22
checkbox input "true"
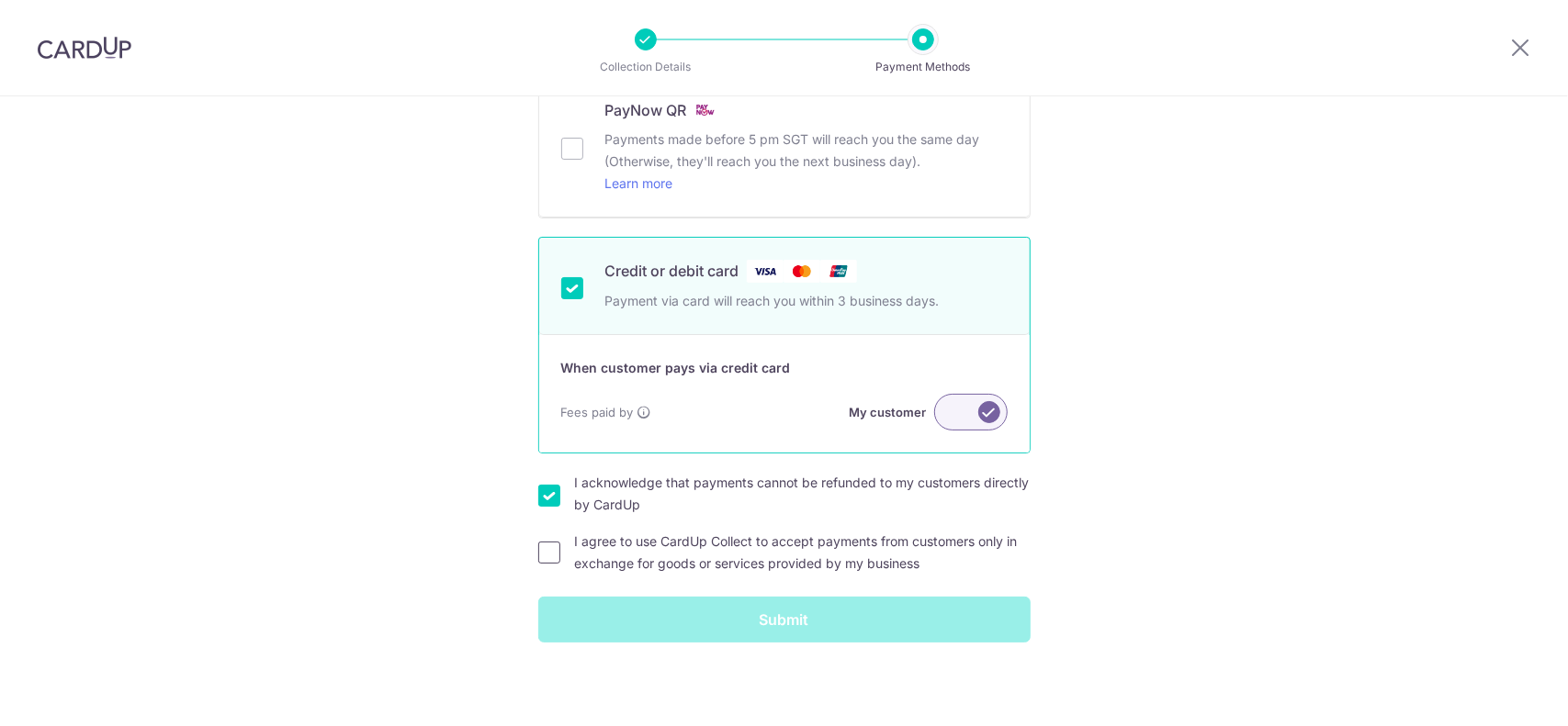
click at [551, 556] on input "I agree to use CardUp Collect to accept payments from customers only in exchang…" at bounding box center [548, 552] width 22 height 22
checkbox input "true"
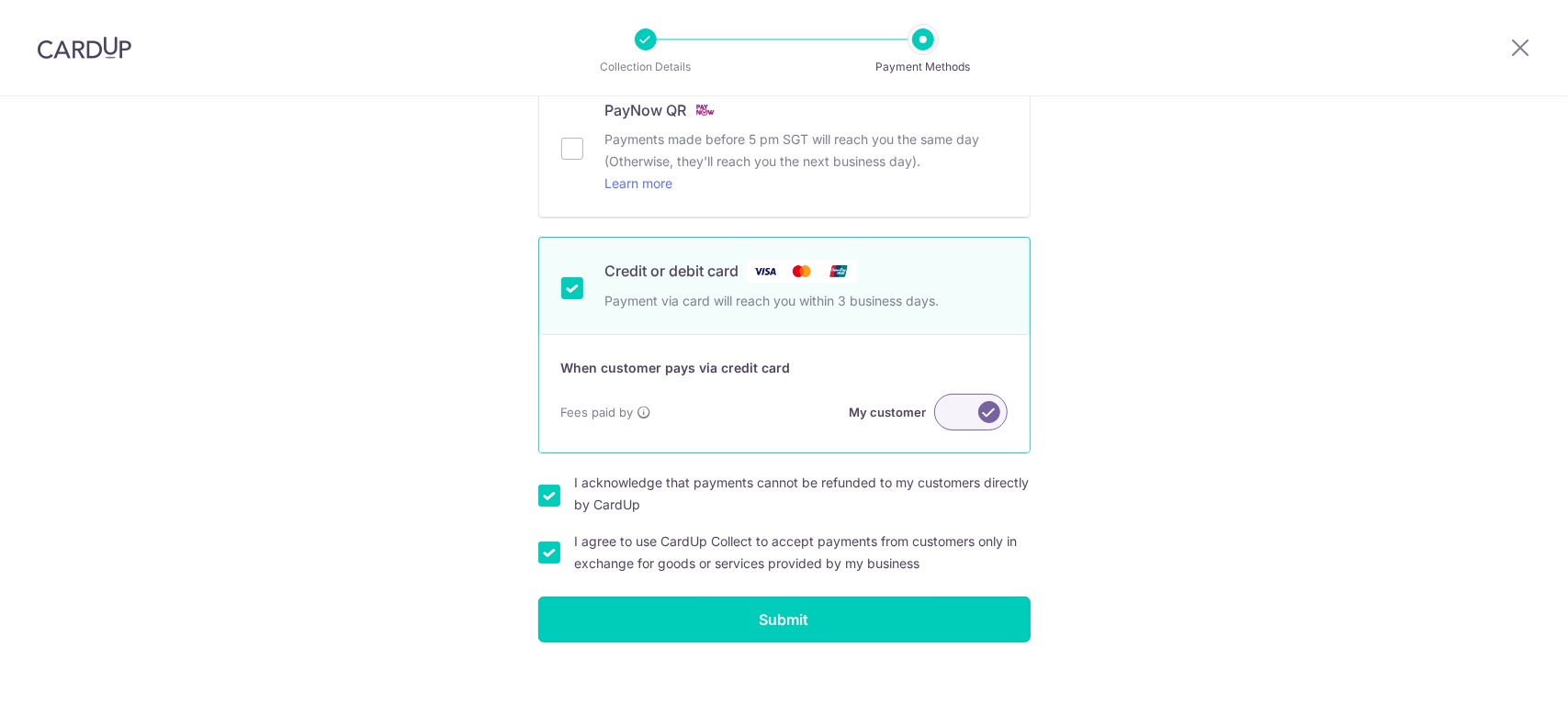
drag, startPoint x: 758, startPoint y: 620, endPoint x: 1203, endPoint y: 531, distance: 453.8
click at [1196, 537] on div "How do you want your customers to pay you? The general payout timing on the pay…" at bounding box center [784, 348] width 1568 height 761
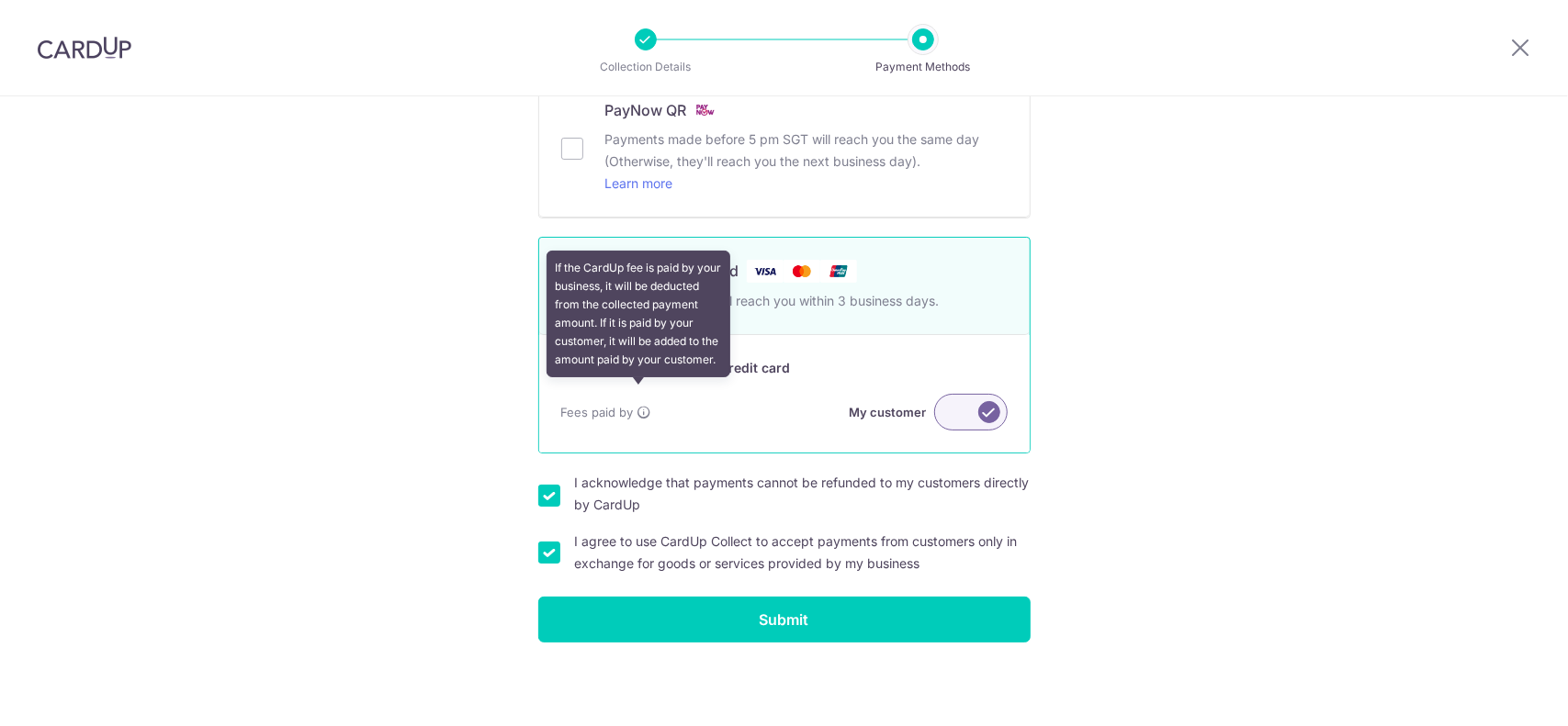
click at [639, 405] on icon at bounding box center [644, 412] width 14 height 14
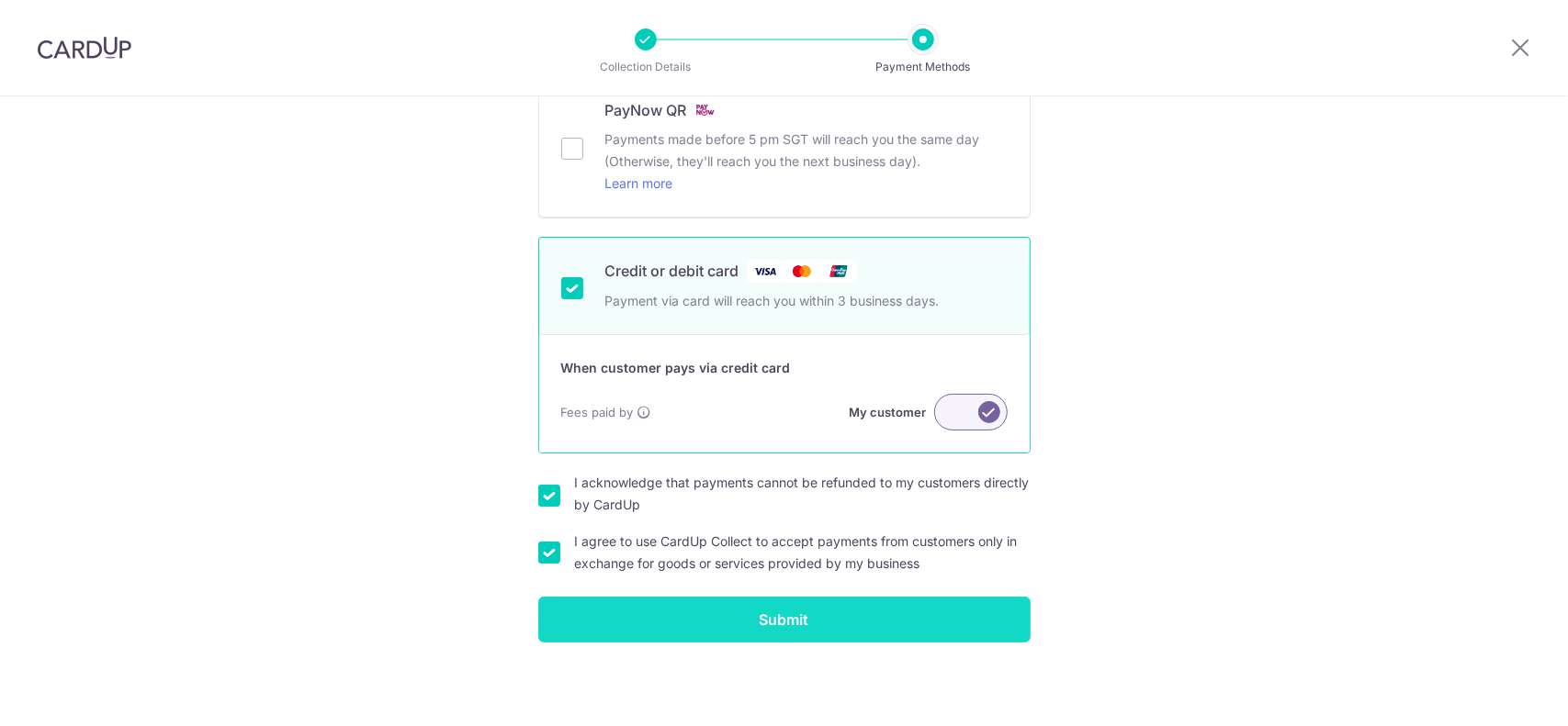
click at [733, 609] on input "Submit" at bounding box center [784, 620] width 492 height 46
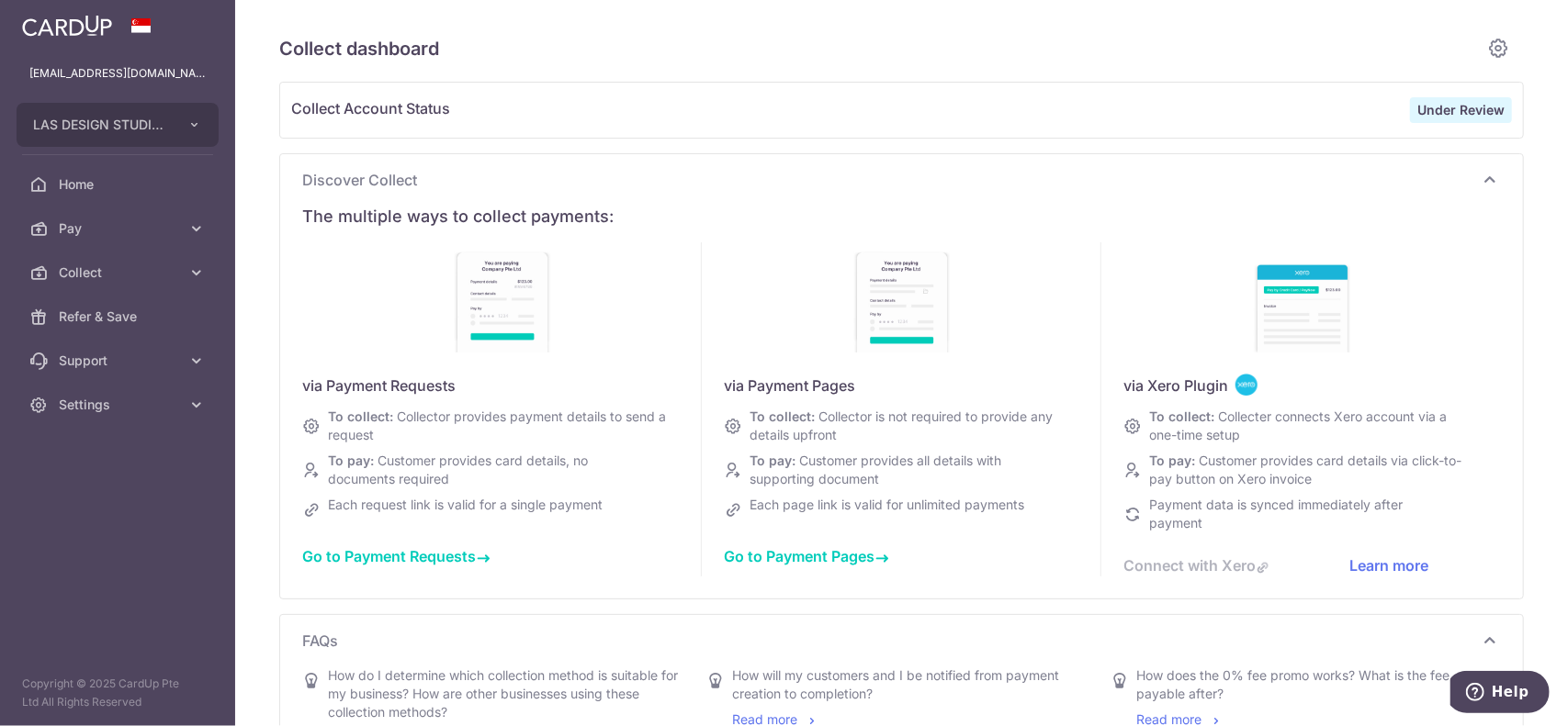
type input "[DATE]"
click at [428, 548] on span "Go to Payment Requests" at bounding box center [396, 556] width 188 height 18
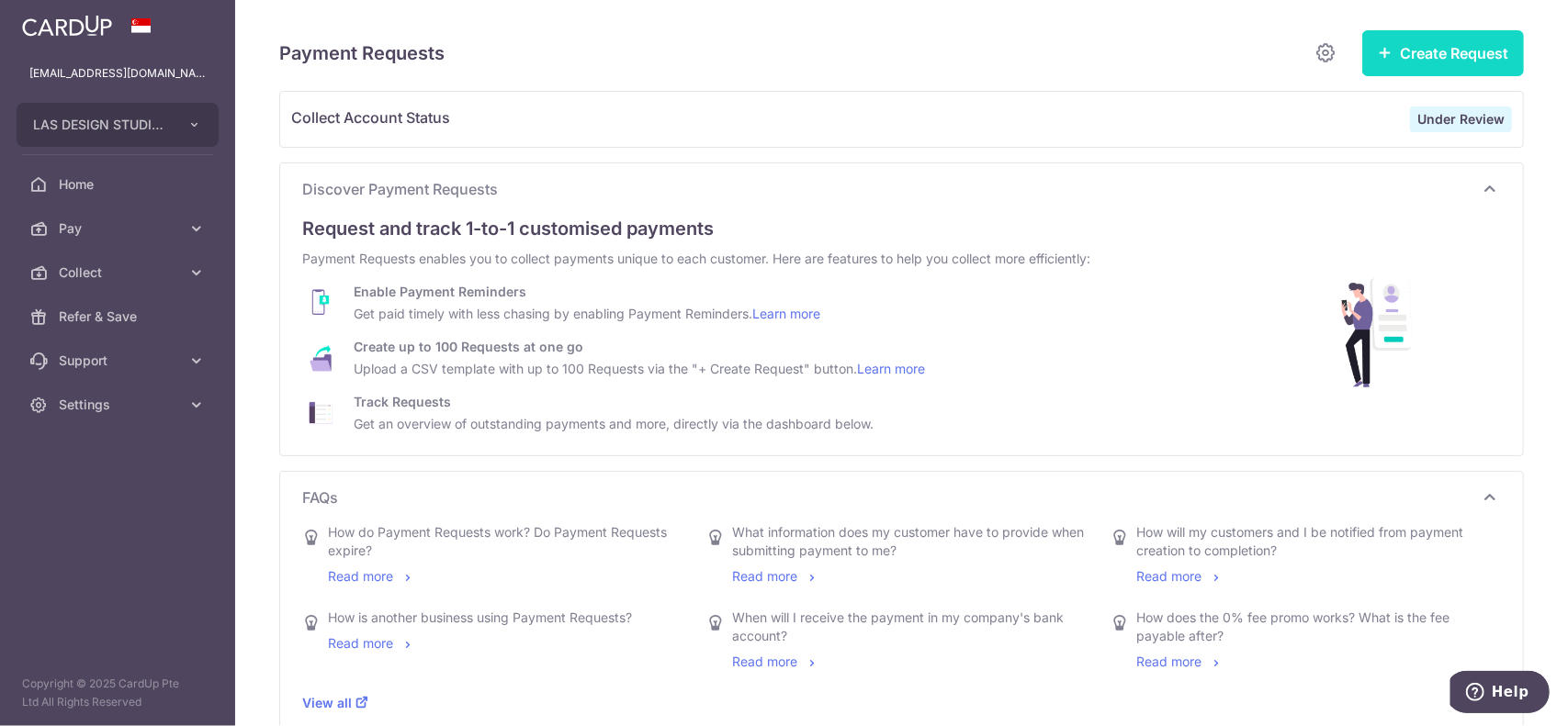
click at [1448, 39] on button "Create Request" at bounding box center [1442, 53] width 161 height 46
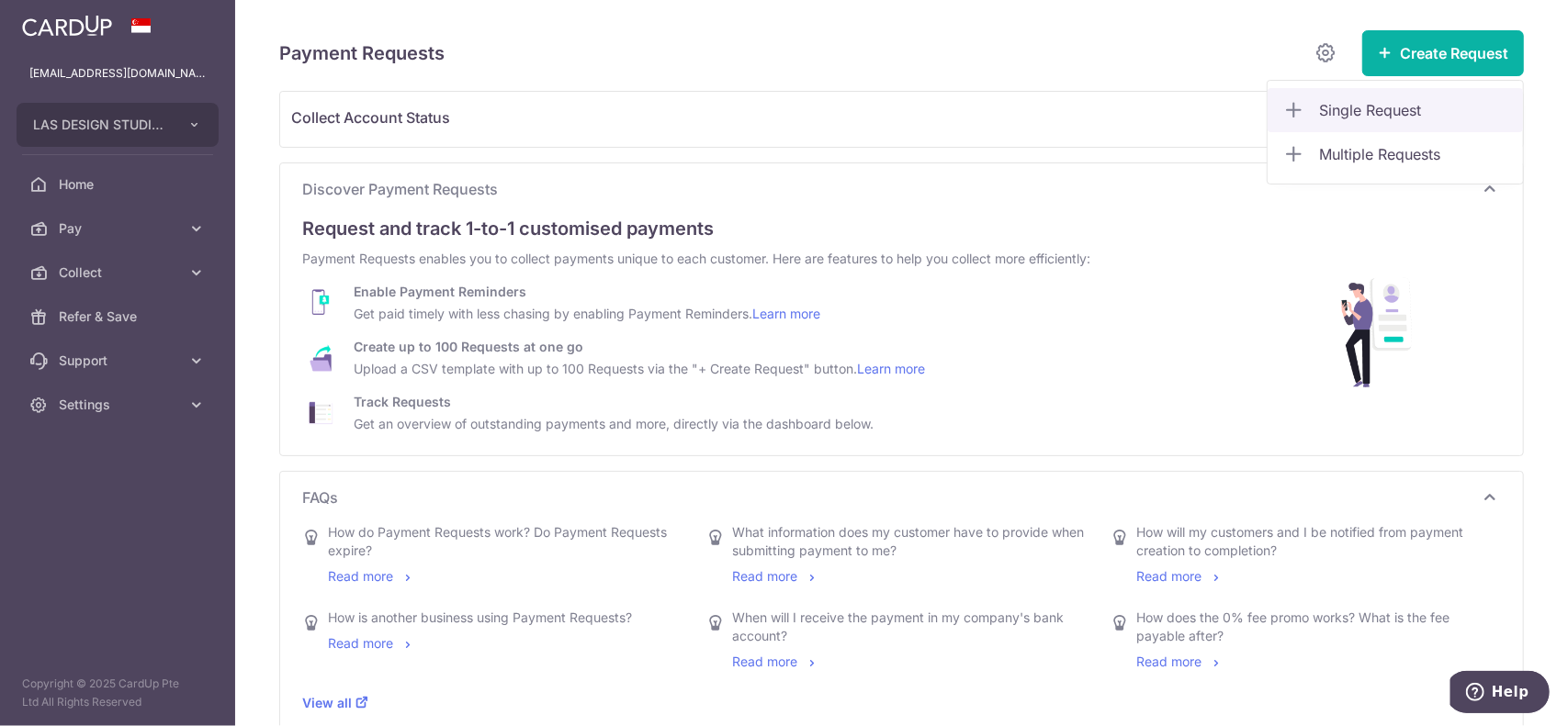
click at [1361, 104] on span "Single Request" at bounding box center [1413, 110] width 189 height 22
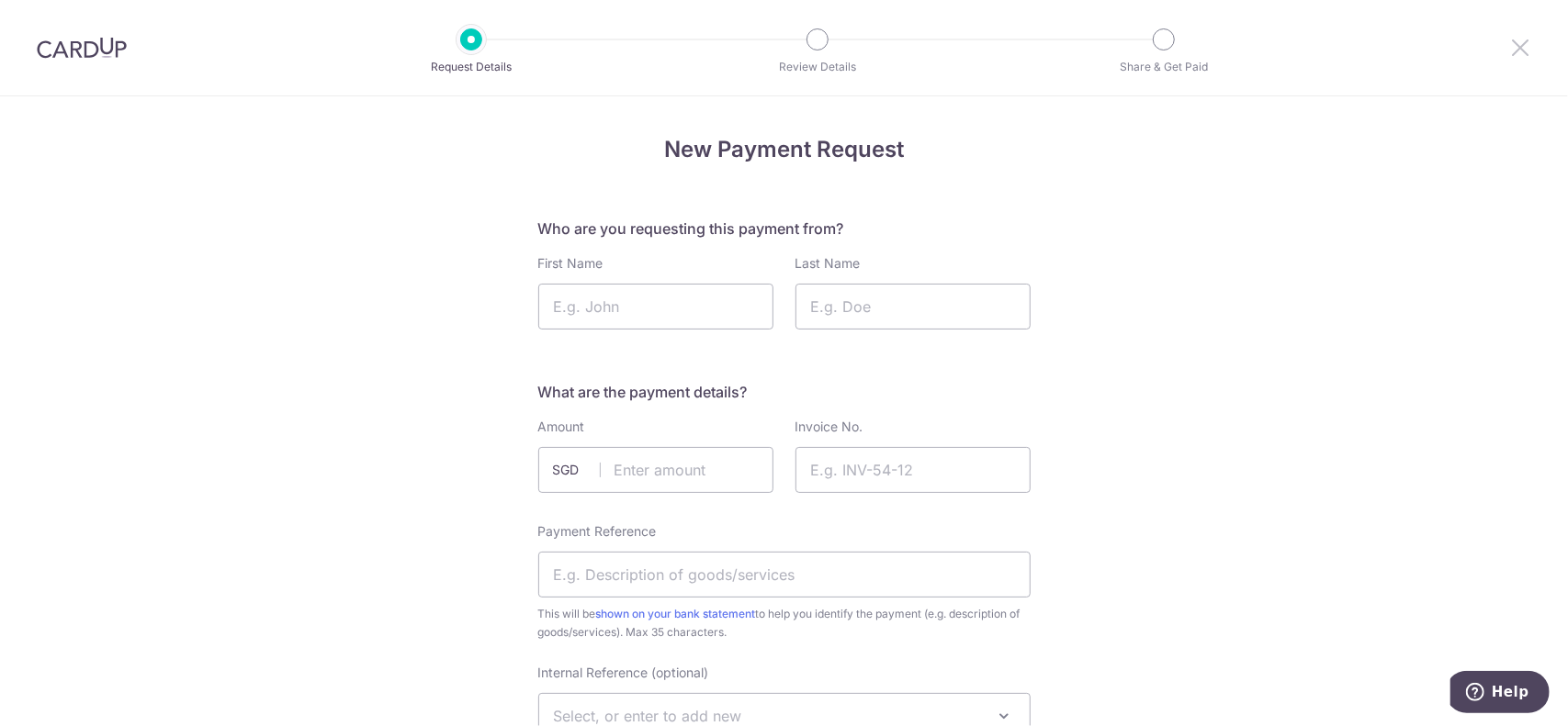
click at [1520, 48] on icon at bounding box center [1519, 47] width 22 height 23
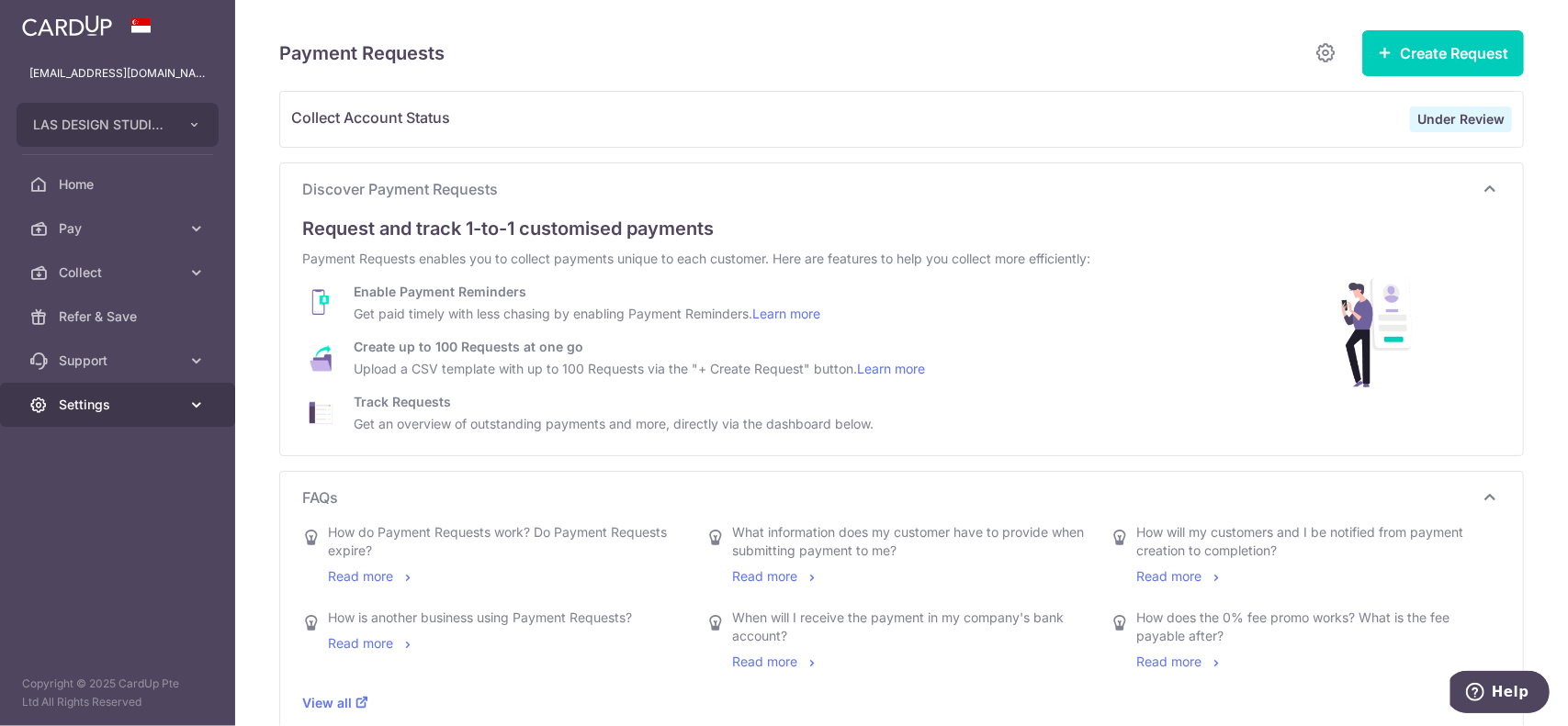
click at [158, 399] on span "Settings" at bounding box center [119, 404] width 121 height 18
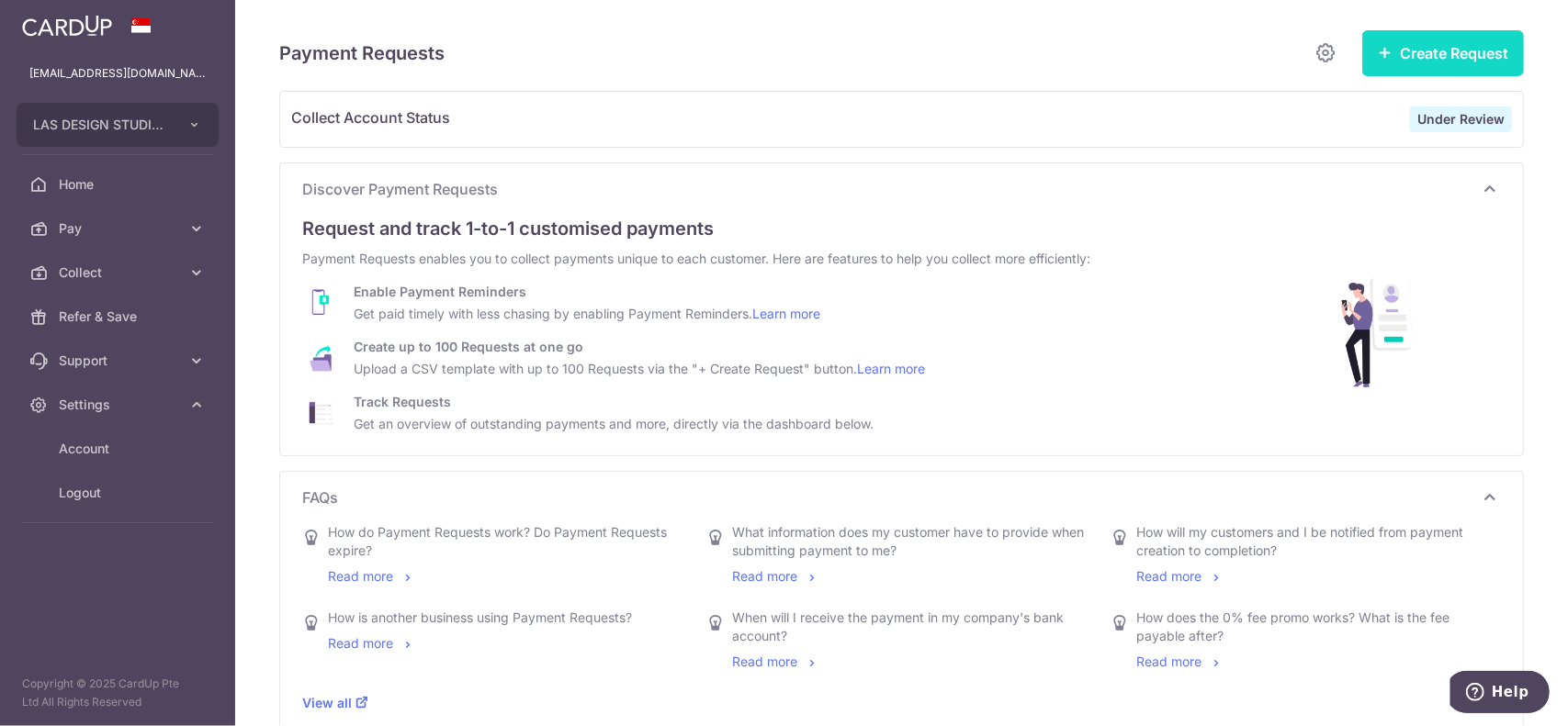
click at [1461, 54] on button "Create Request" at bounding box center [1442, 53] width 161 height 46
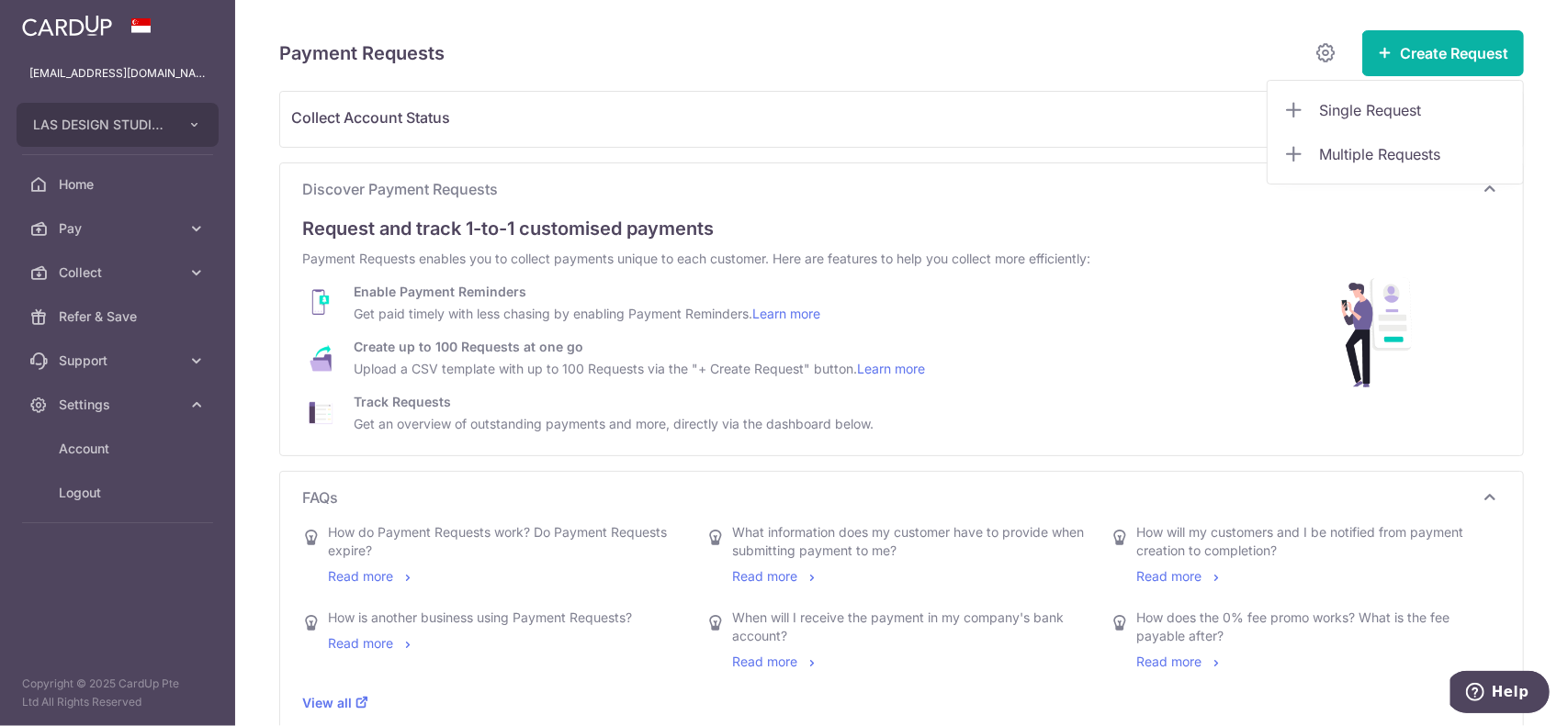
click at [1521, 127] on div "Payment Requests Create Request Single Request Multiple Requests Collect Accoun…" at bounding box center [901, 363] width 1333 height 726
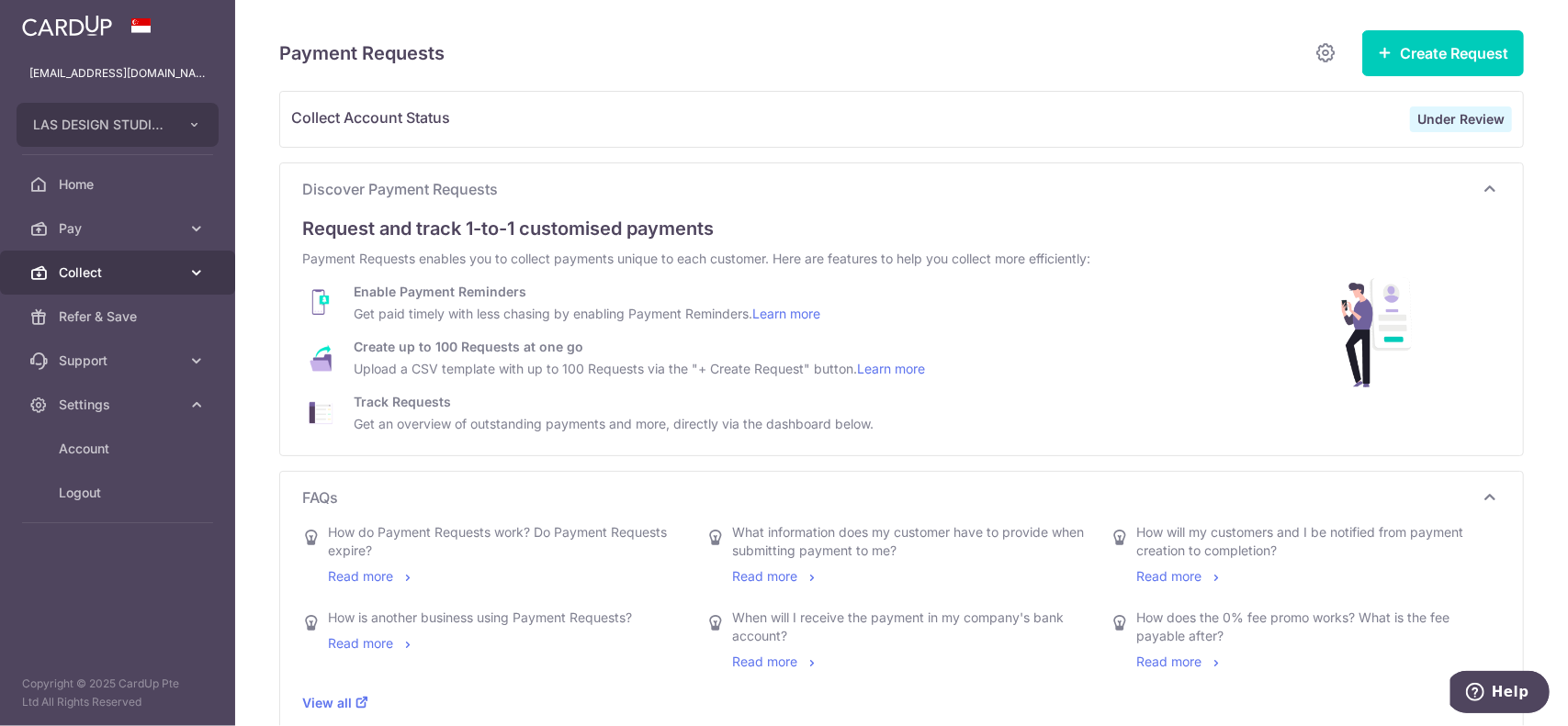
click at [140, 262] on link "Collect" at bounding box center [118, 272] width 235 height 44
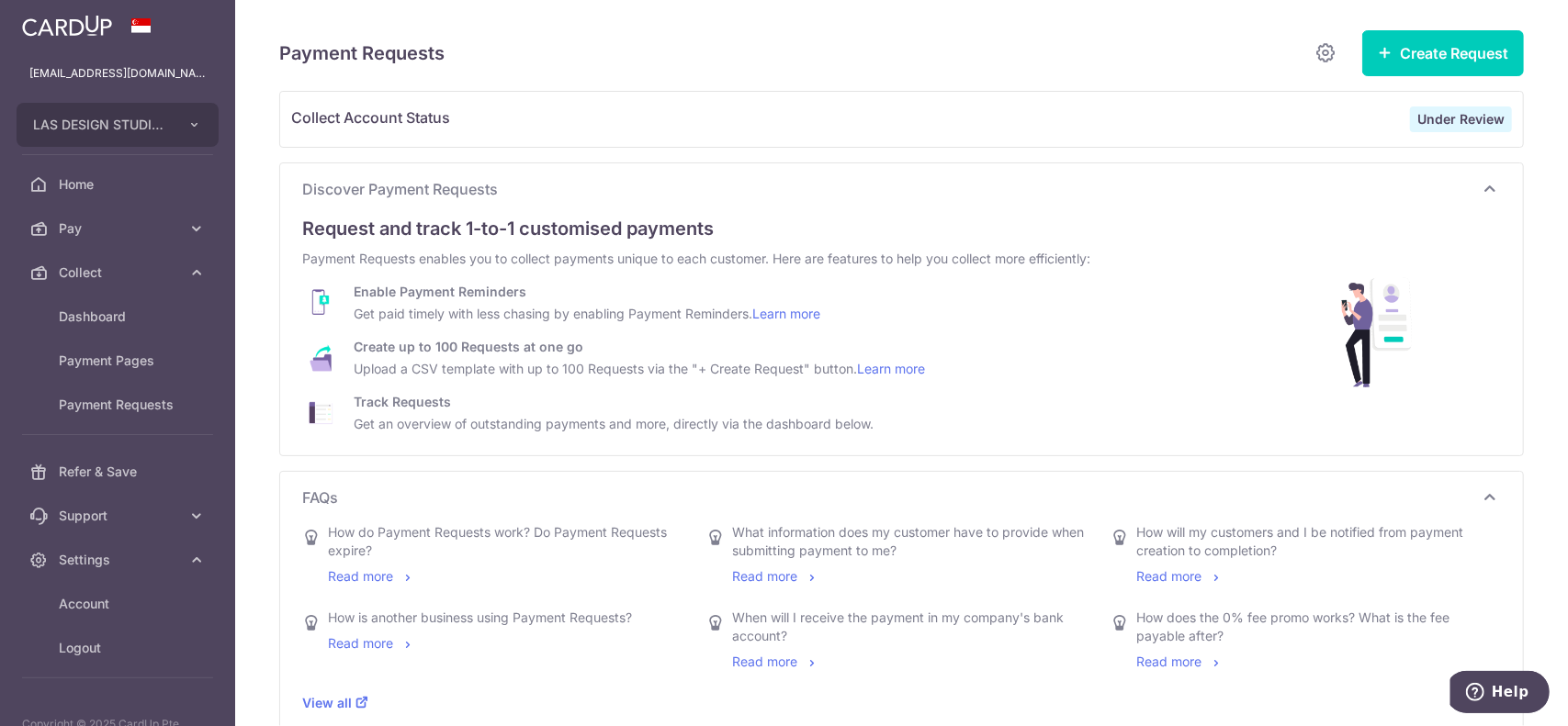
click at [1005, 75] on div "Payment Requests Create Request Single Request Multiple Requests" at bounding box center [901, 53] width 1244 height 46
click at [97, 665] on link "Logout" at bounding box center [118, 649] width 235 height 44
